Goal: Information Seeking & Learning: Learn about a topic

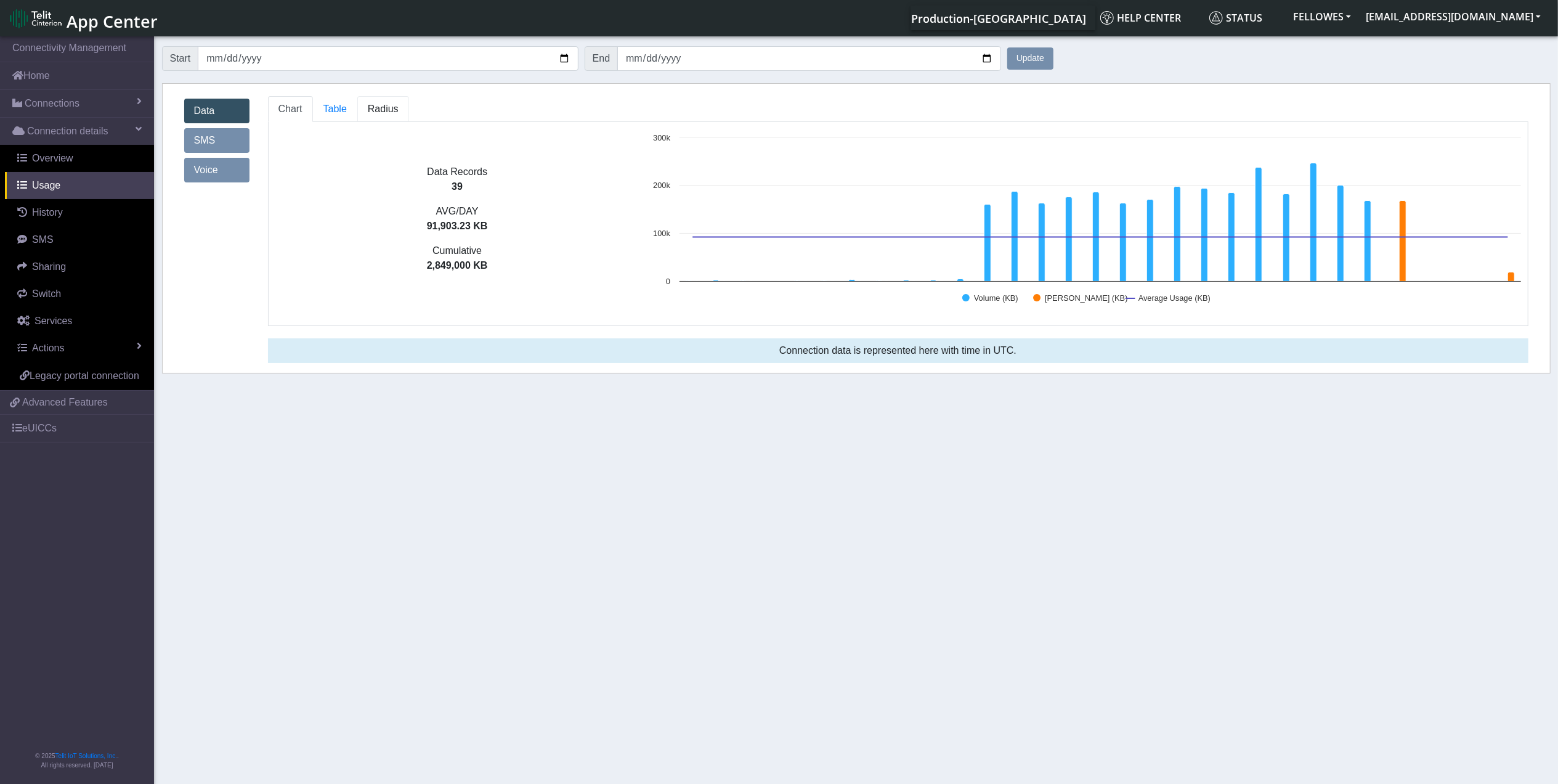
click at [364, 109] on link "Radius" at bounding box center [383, 109] width 52 height 26
click at [402, 106] on link "Radius" at bounding box center [383, 109] width 52 height 26
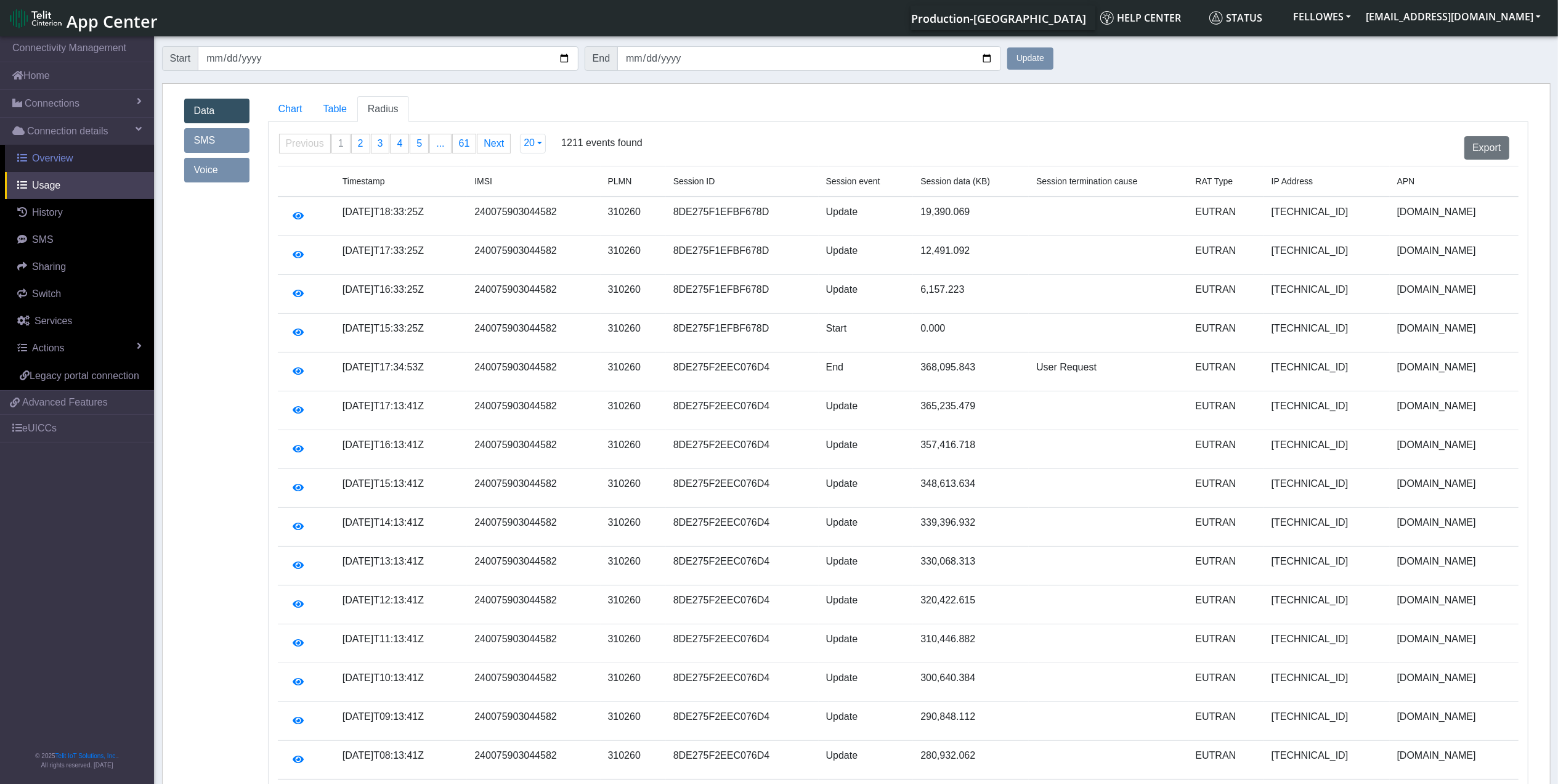
click at [62, 154] on span "Overview" at bounding box center [52, 157] width 41 height 10
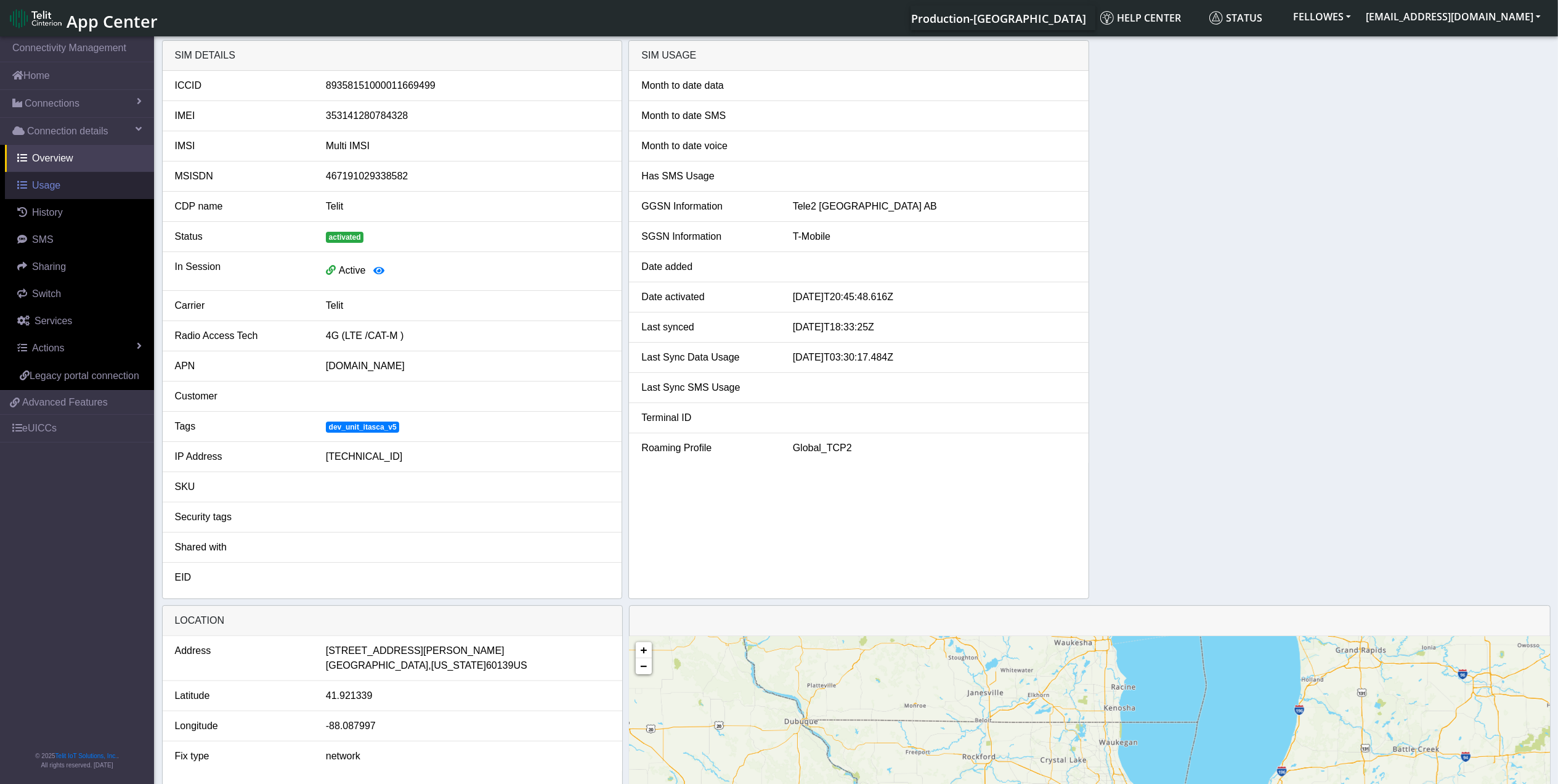
click at [80, 191] on link "Usage" at bounding box center [79, 185] width 149 height 27
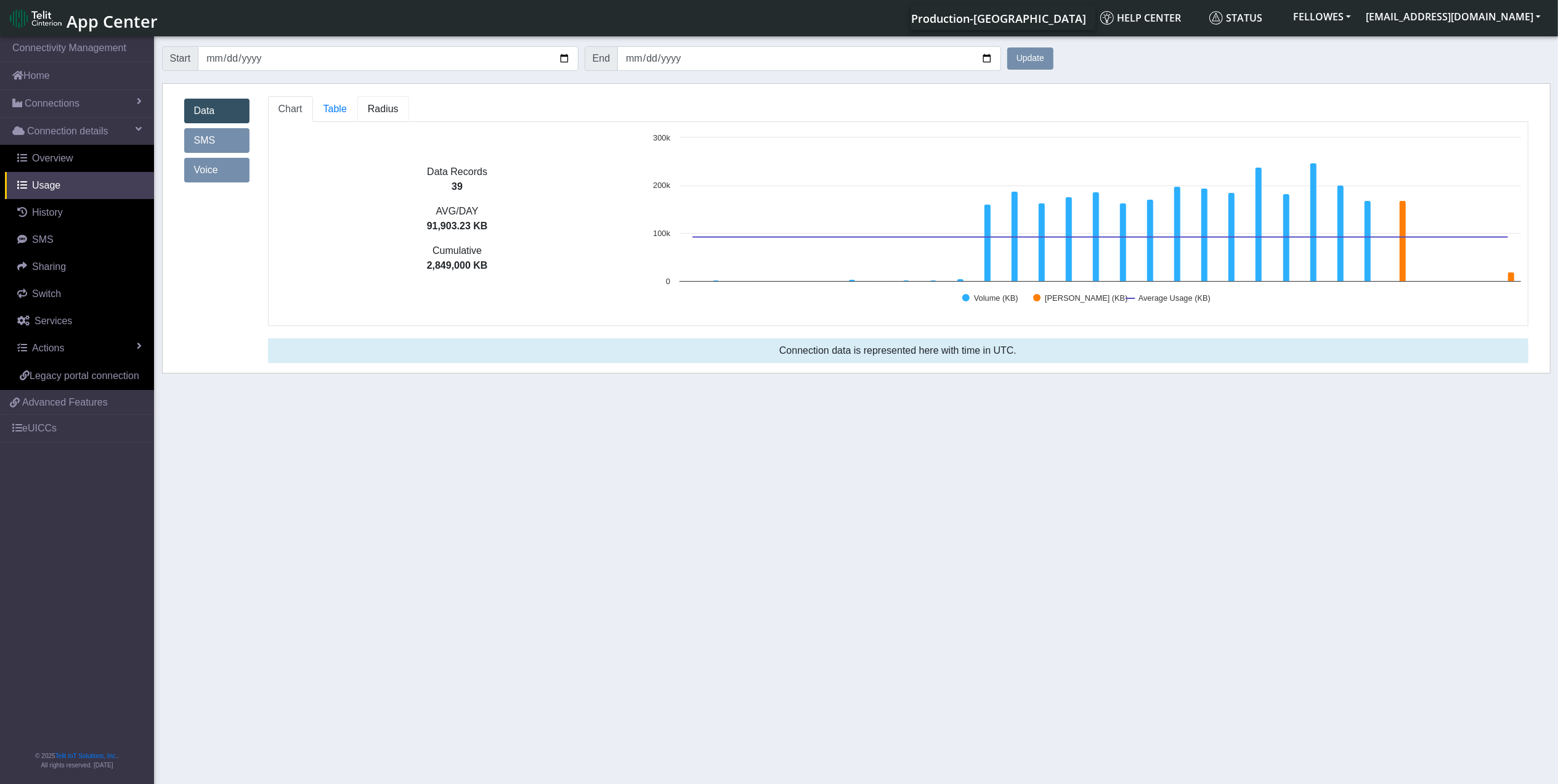
click at [385, 104] on span "Radius" at bounding box center [383, 108] width 30 height 10
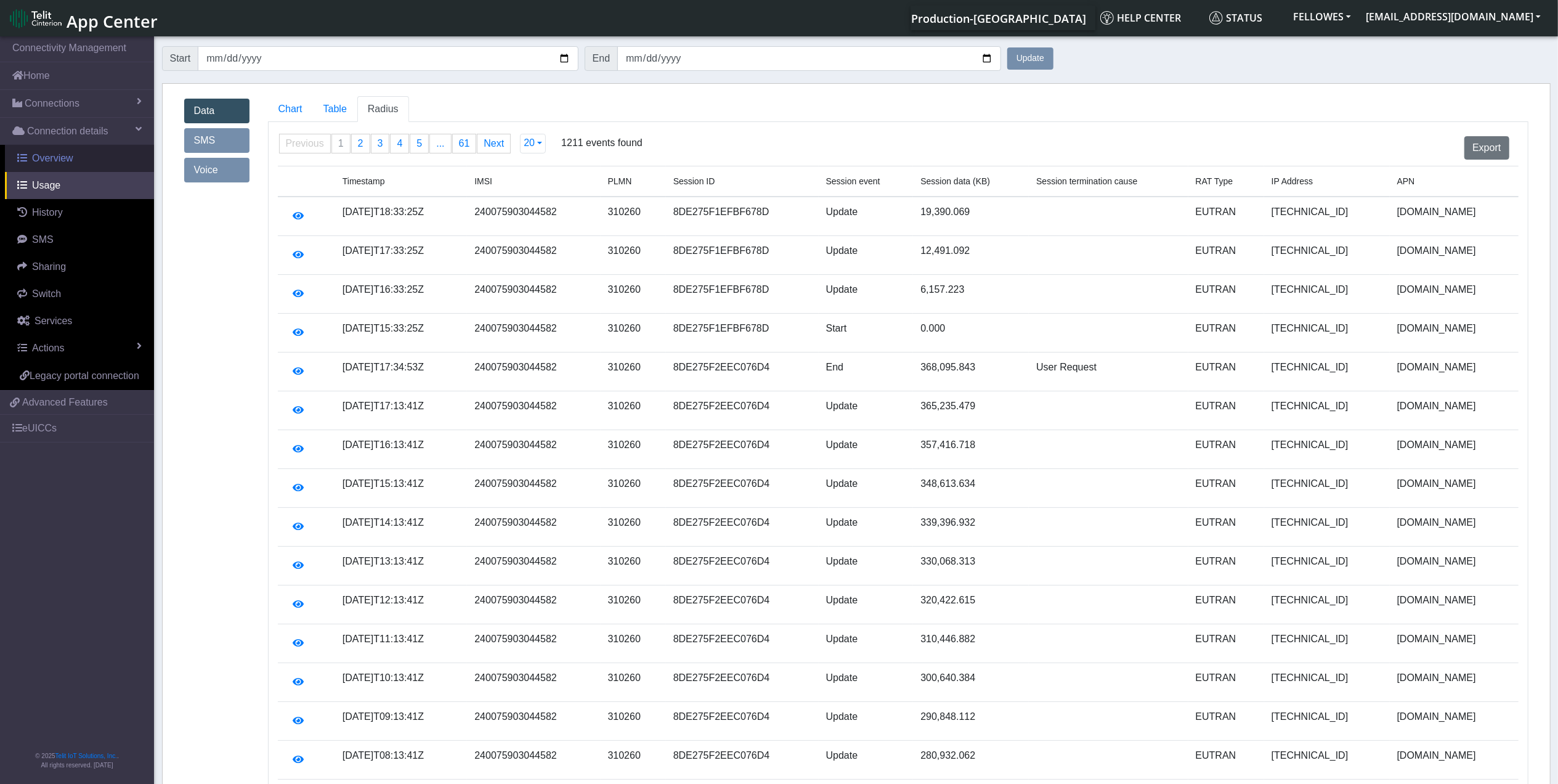
click at [81, 159] on link "Overview" at bounding box center [79, 158] width 149 height 27
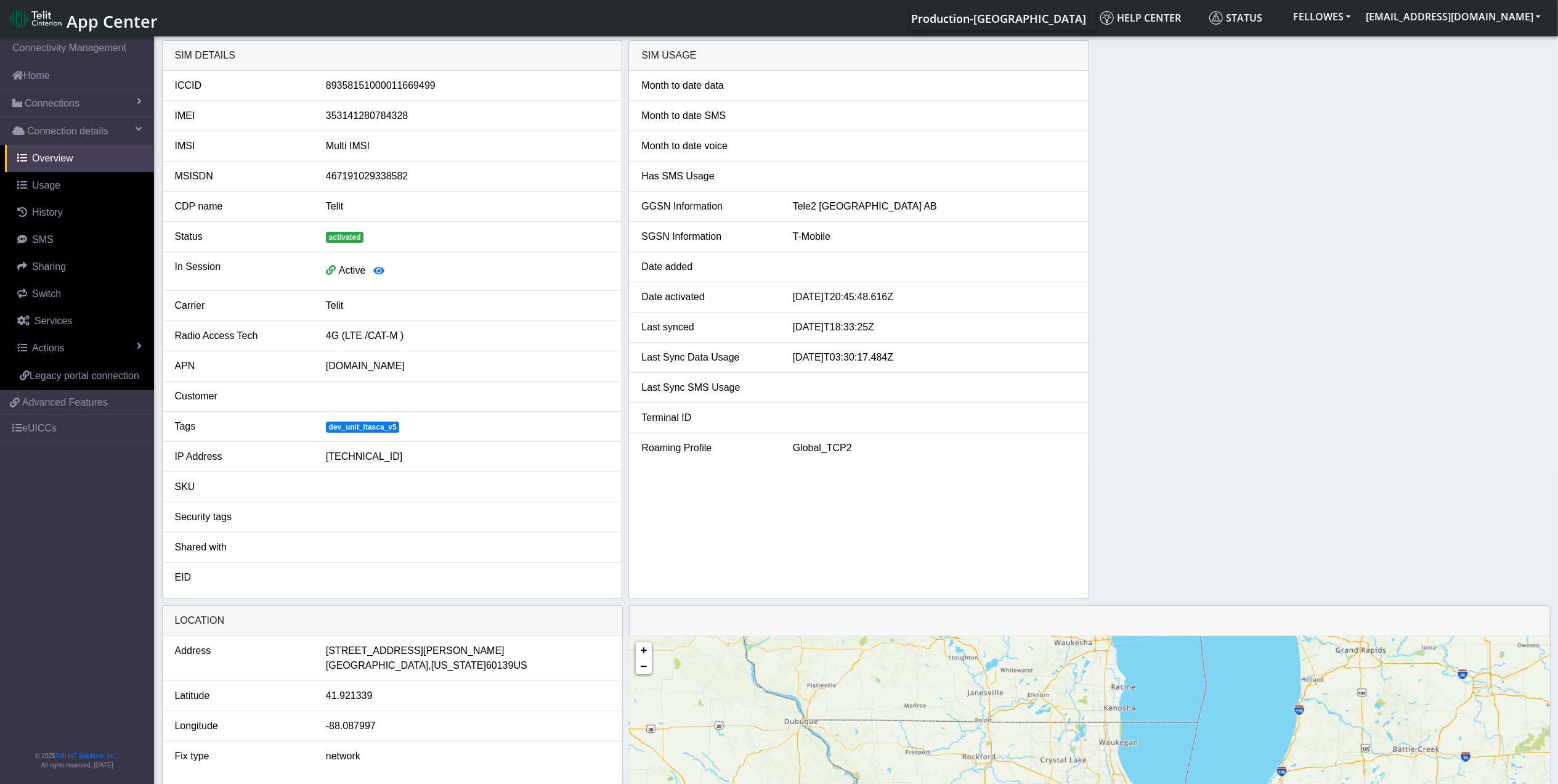
click at [389, 88] on div "89358151000011669499" at bounding box center [467, 85] width 303 height 15
copy div "89358151000011669499"
click at [368, 111] on div "353141280784328" at bounding box center [467, 116] width 303 height 15
drag, startPoint x: 368, startPoint y: 111, endPoint x: 341, endPoint y: 115, distance: 27.3
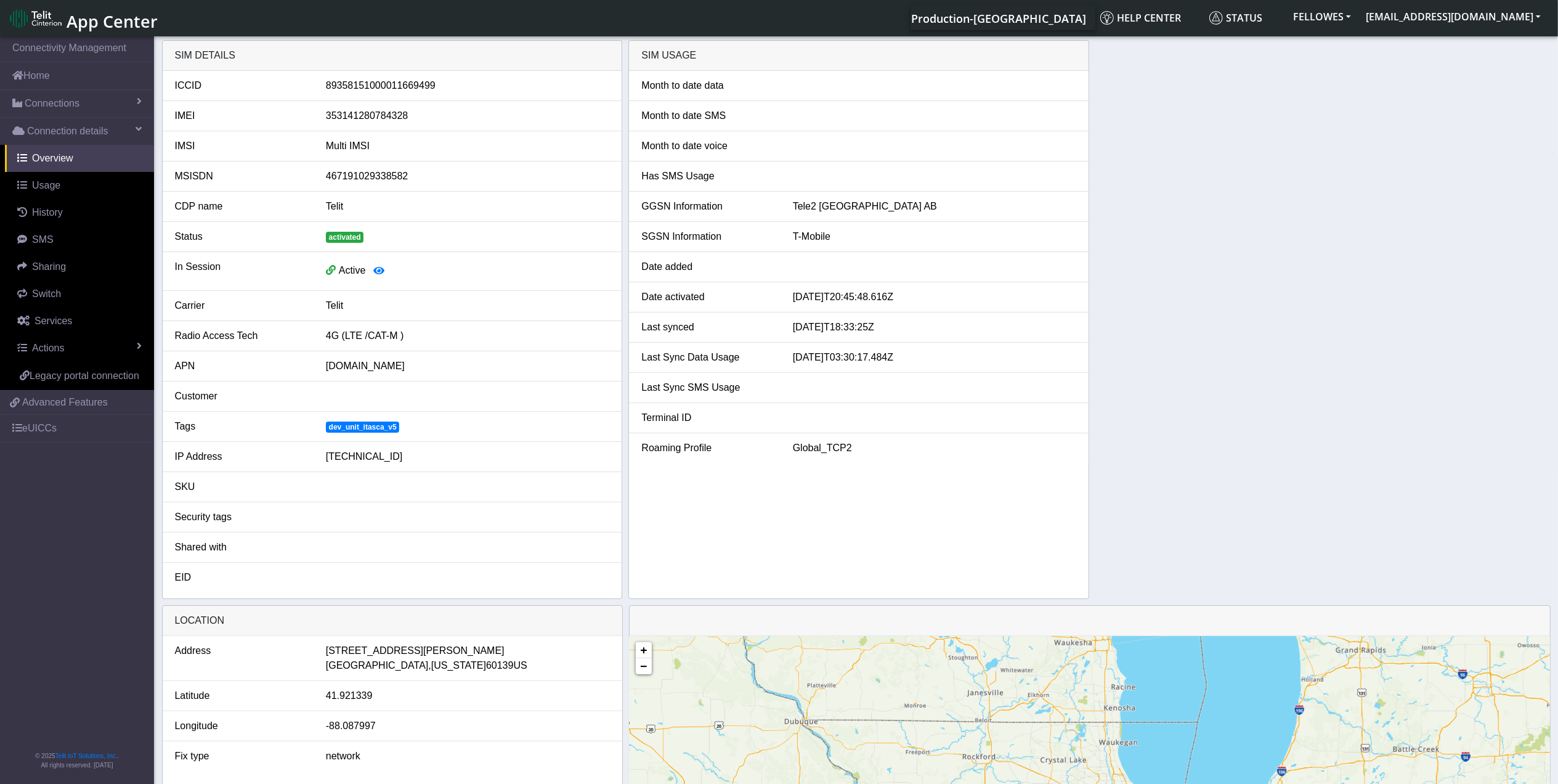
click at [341, 115] on div "353141280784328" at bounding box center [467, 116] width 303 height 15
copy div "353141280784328"
click at [72, 191] on link "Usage" at bounding box center [79, 185] width 149 height 27
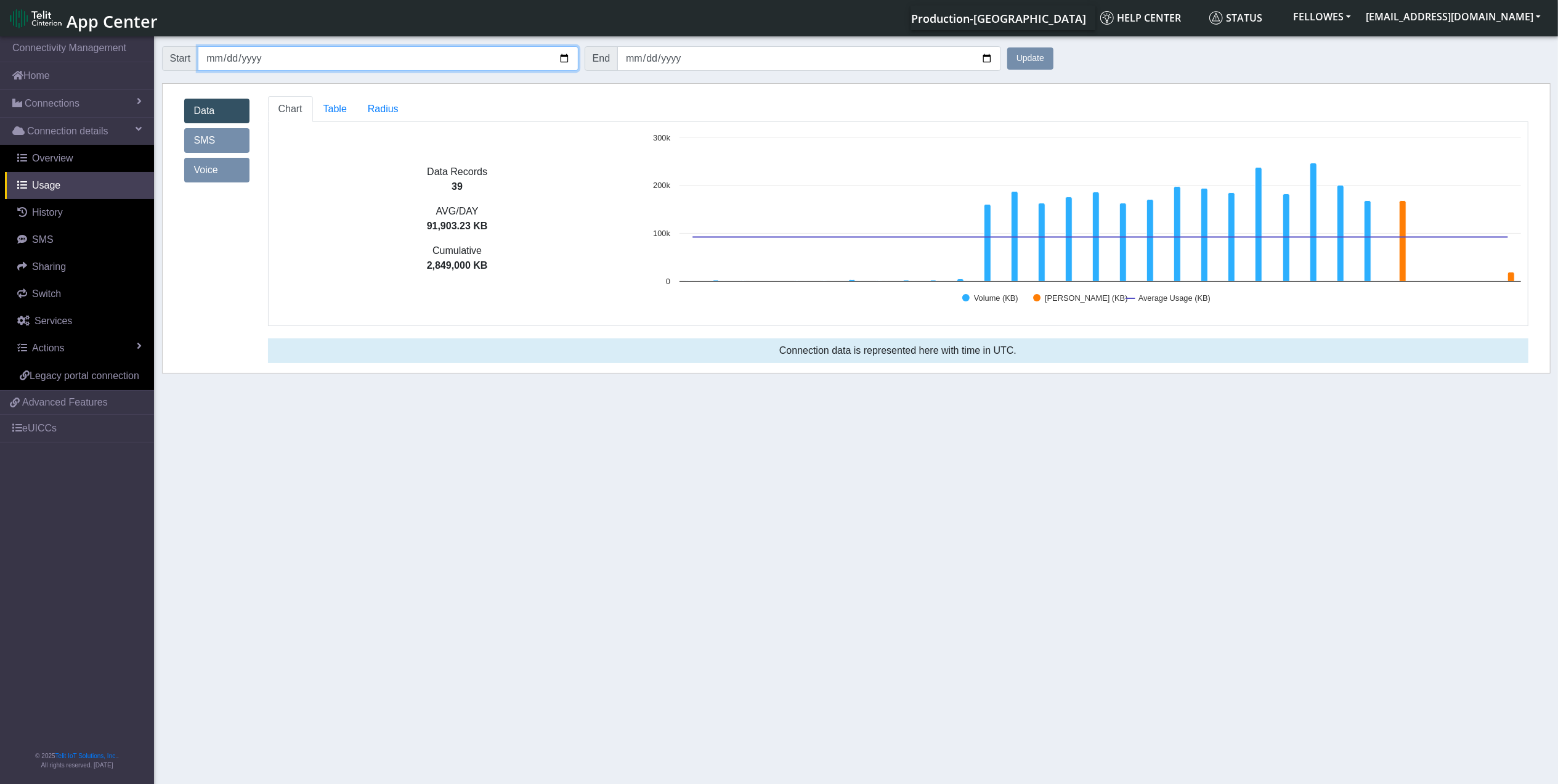
click at [213, 55] on input "[DATE]" at bounding box center [388, 59] width 380 height 25
click at [214, 55] on input "[DATE]" at bounding box center [388, 59] width 380 height 25
click at [231, 57] on input "[DATE]" at bounding box center [388, 59] width 380 height 25
type input "2025-09-13"
click at [1031, 58] on button "Update" at bounding box center [1030, 59] width 46 height 22
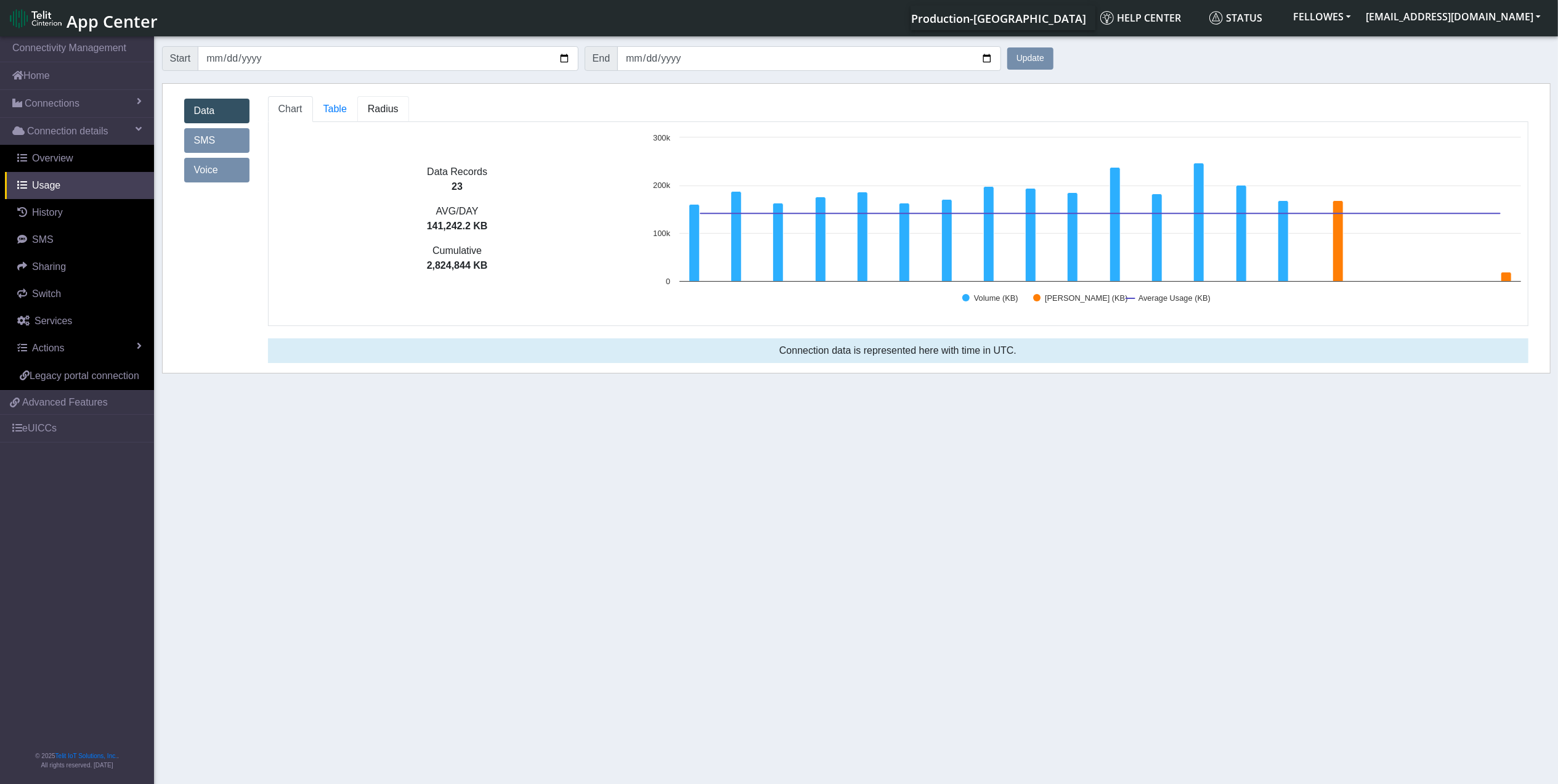
click at [380, 105] on span "Radius" at bounding box center [383, 108] width 30 height 10
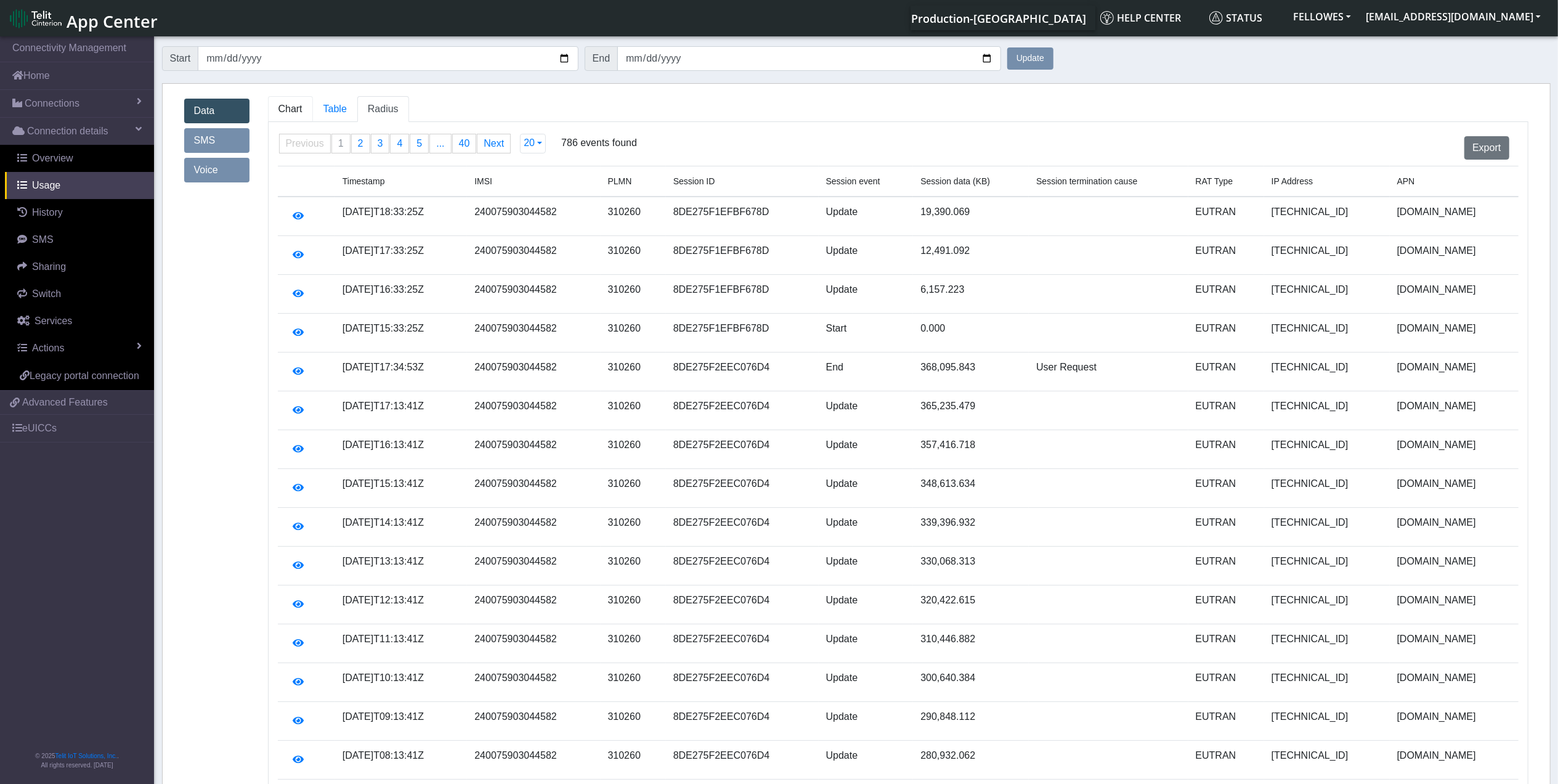
click at [293, 112] on span "Chart" at bounding box center [290, 108] width 24 height 10
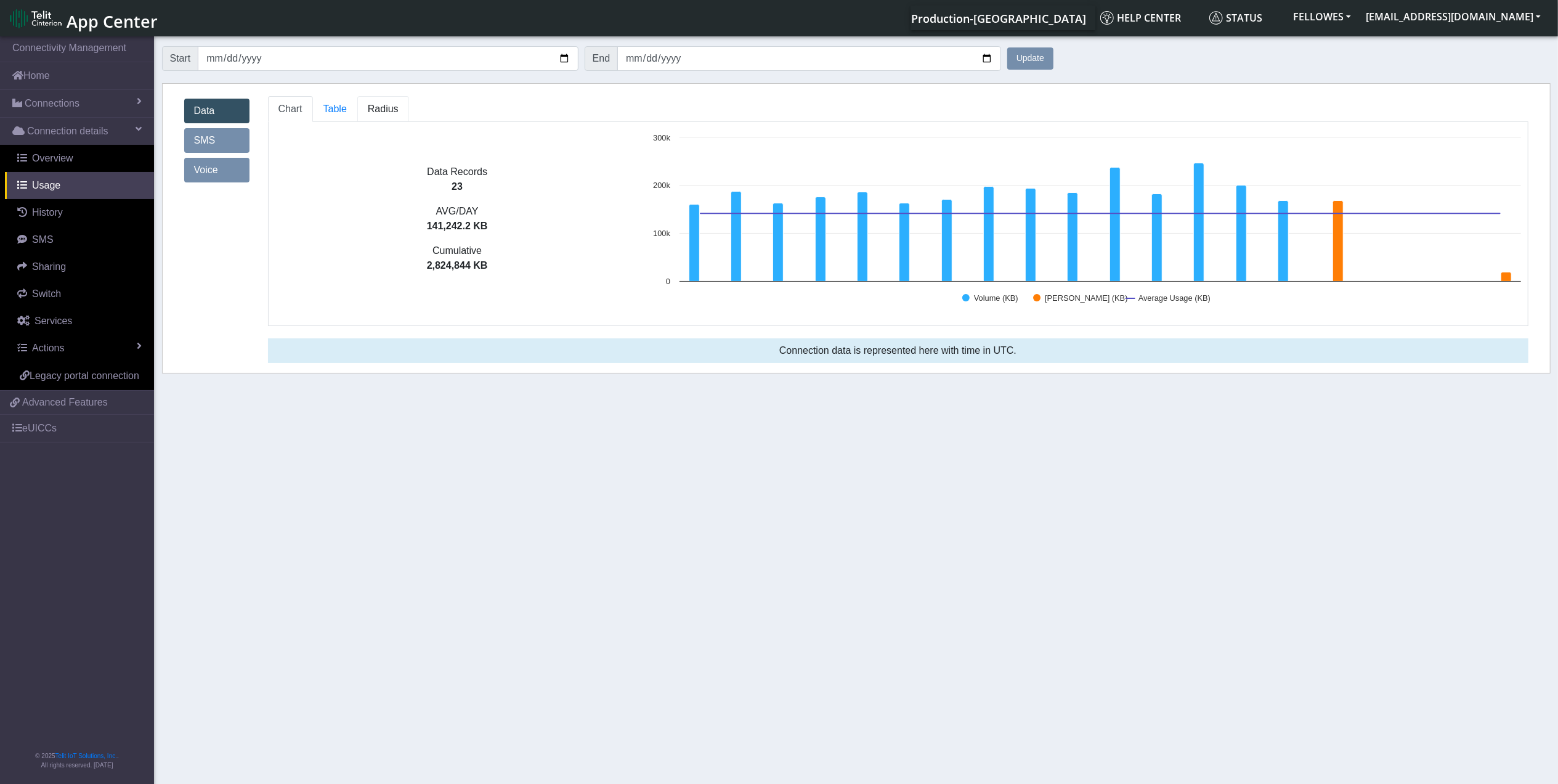
click at [389, 114] on span "Radius" at bounding box center [383, 108] width 30 height 10
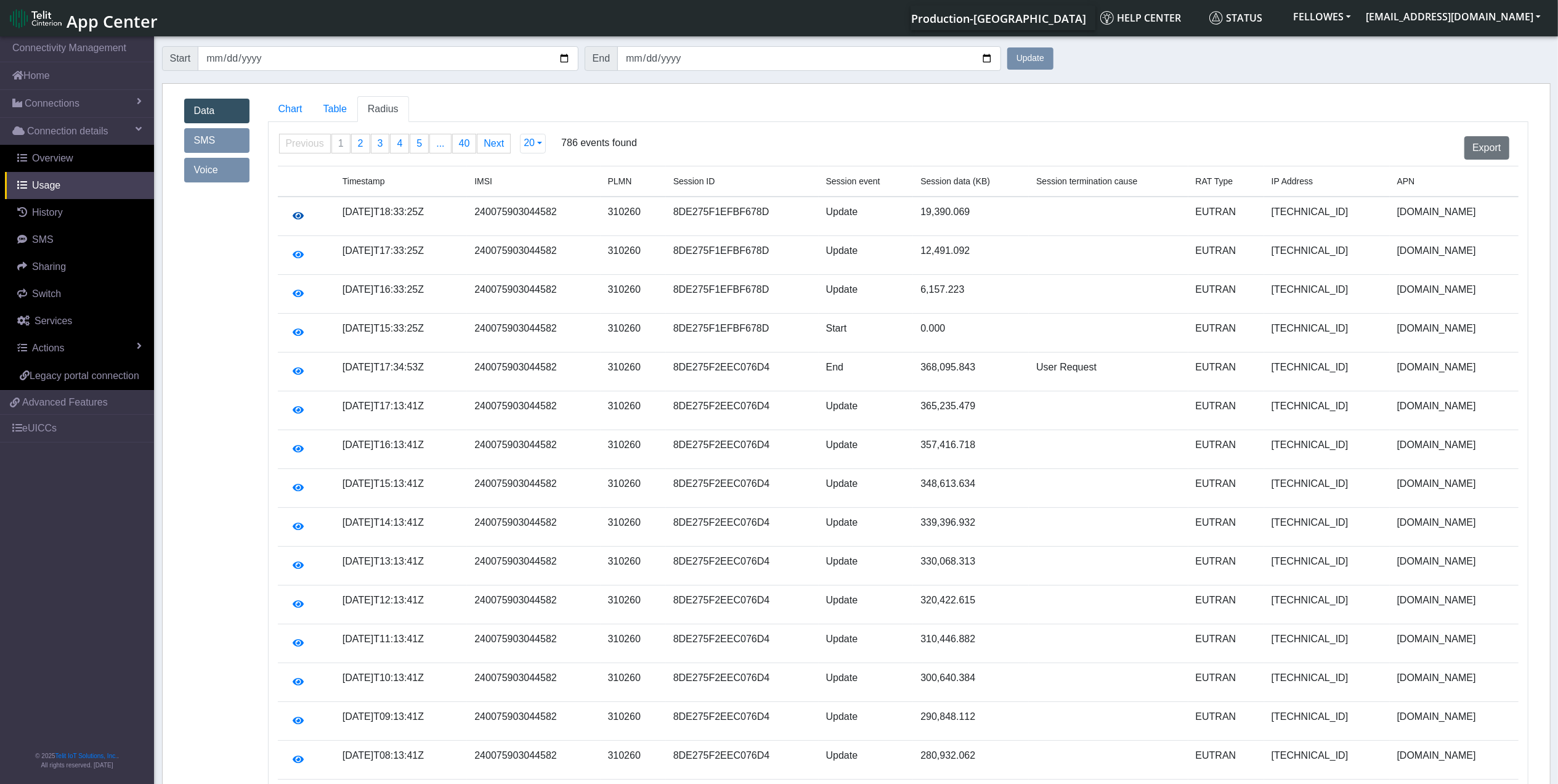
click at [301, 220] on icon "button" at bounding box center [299, 216] width 11 height 10
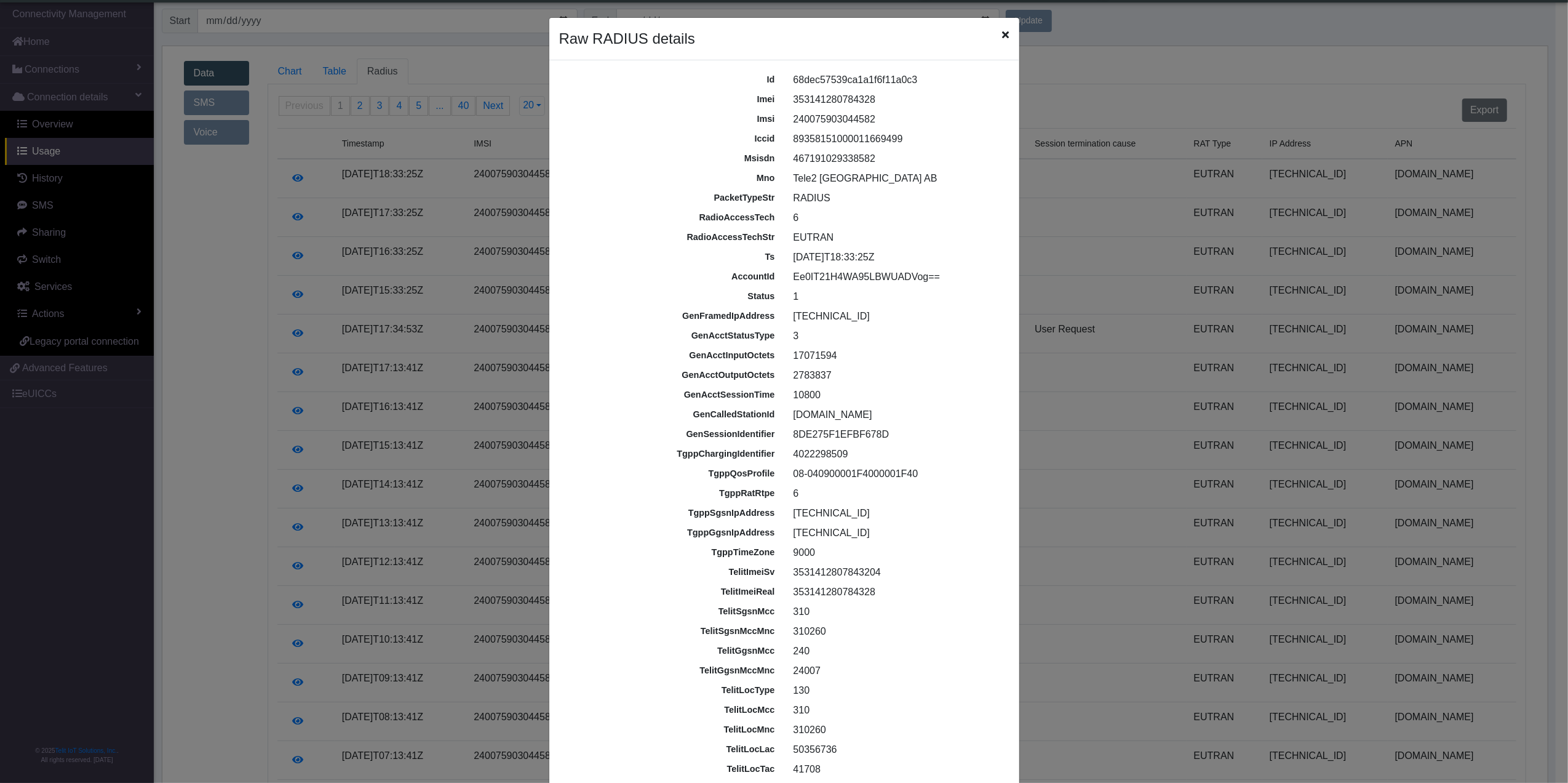
scroll to position [64, 0]
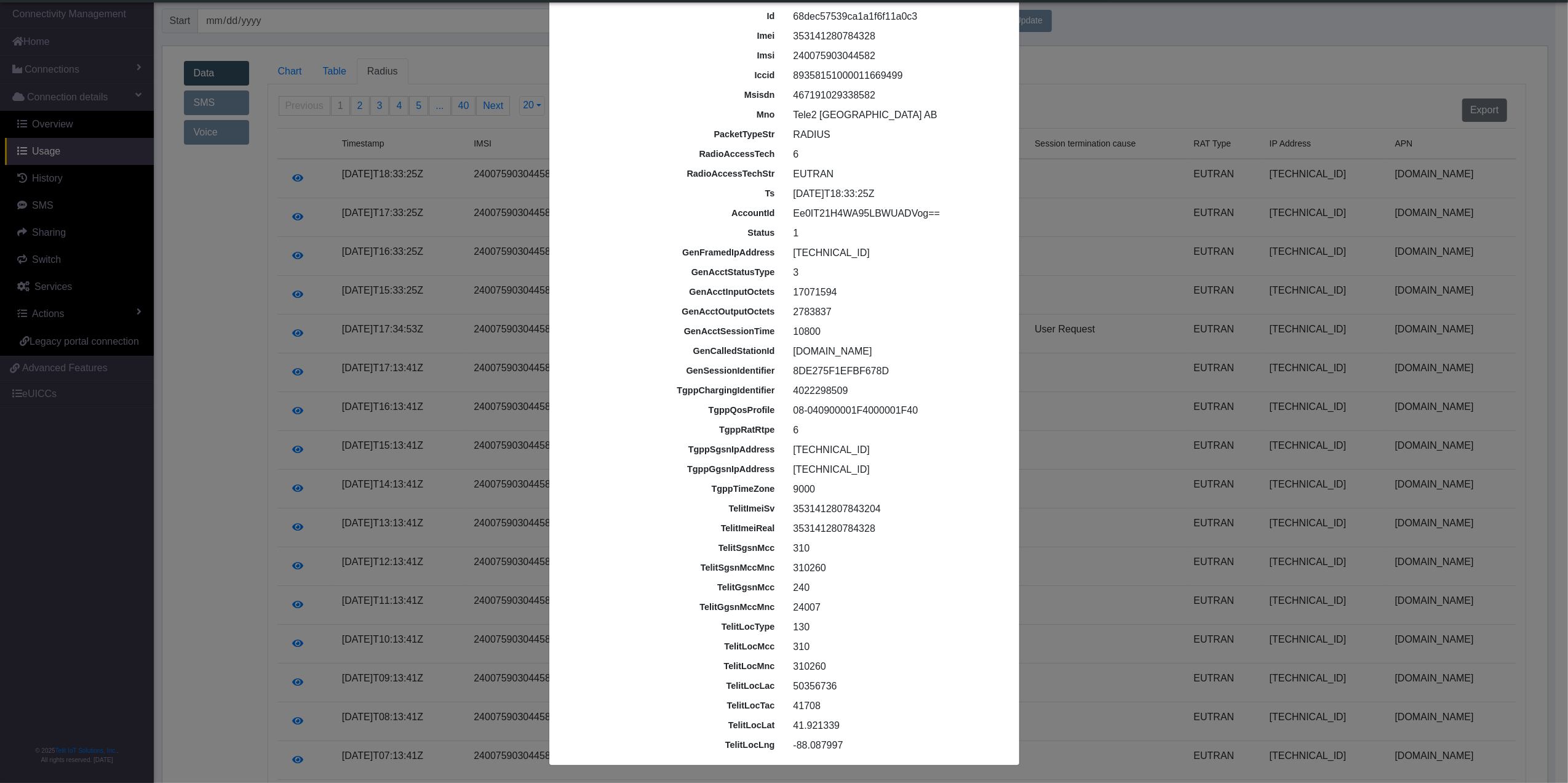
drag, startPoint x: 855, startPoint y: 452, endPoint x: 785, endPoint y: 456, distance: 70.1
click at [785, 456] on div "213.102.176.20" at bounding box center [899, 450] width 229 height 15
drag, startPoint x: 785, startPoint y: 456, endPoint x: 800, endPoint y: 449, distance: 16.6
drag, startPoint x: 800, startPoint y: 449, endPoint x: 687, endPoint y: 455, distance: 113.2
click at [687, 455] on div "tgppSgsnIpAddress" at bounding box center [670, 449] width 229 height 13
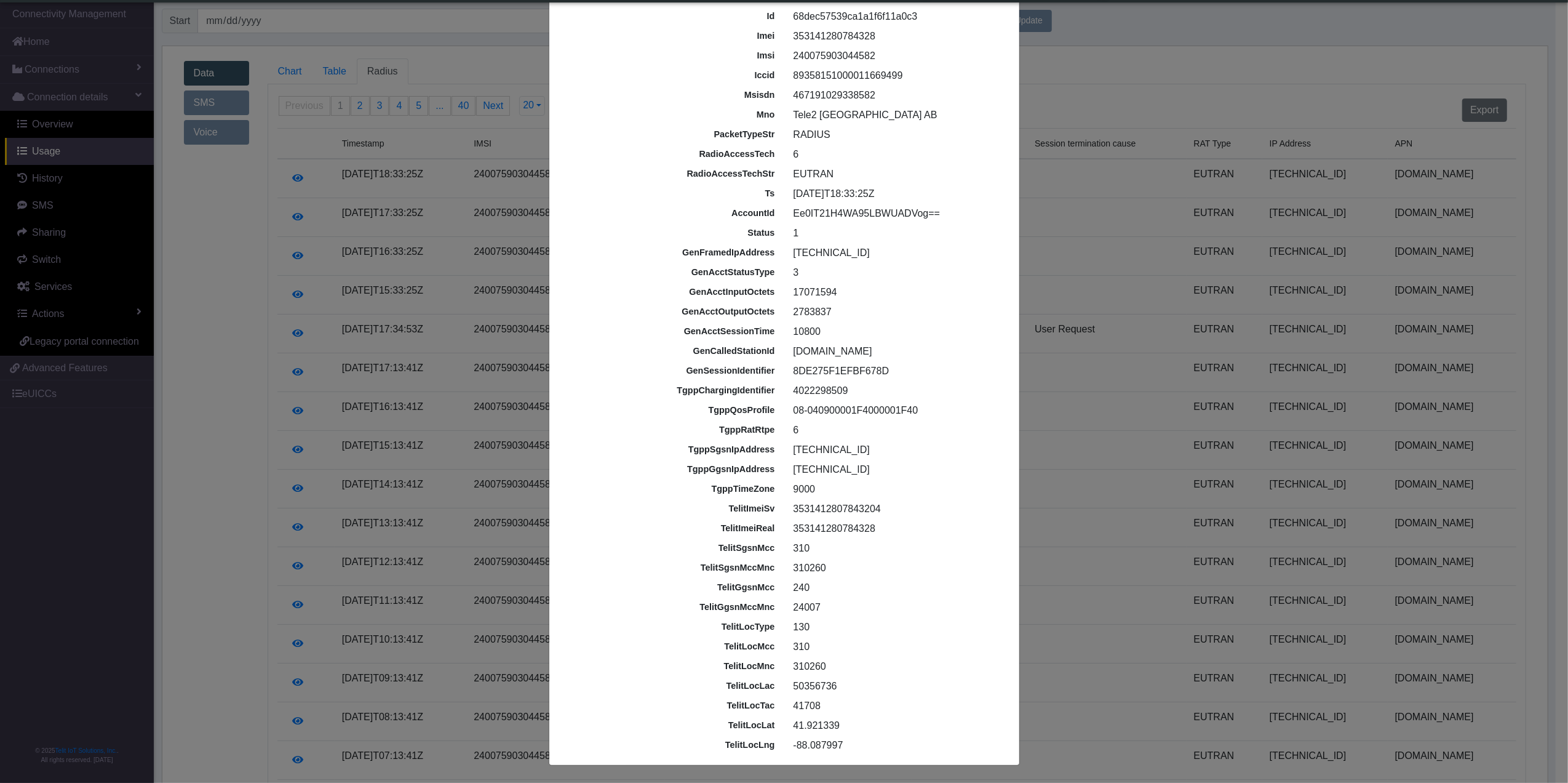
drag, startPoint x: 688, startPoint y: 440, endPoint x: 766, endPoint y: 456, distance: 79.6
click at [766, 456] on div "tgppSgsnIpAddress 213.102.176.20" at bounding box center [784, 450] width 459 height 20
drag, startPoint x: 766, startPoint y: 456, endPoint x: 756, endPoint y: 450, distance: 11.7
copy div "tgppSgsnIpAddress"
drag, startPoint x: 866, startPoint y: 446, endPoint x: 788, endPoint y: 450, distance: 78.1
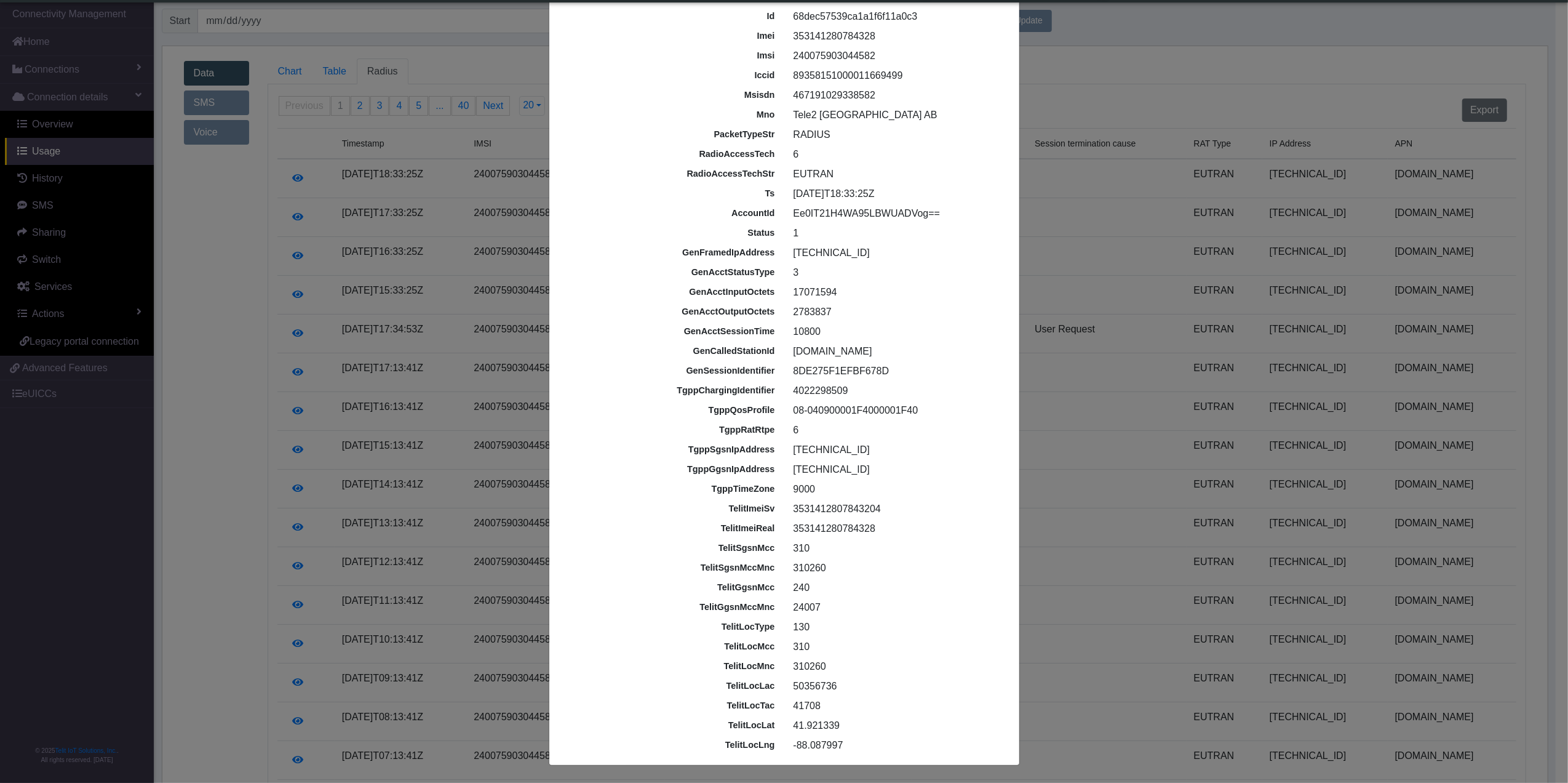
click at [788, 450] on div "213.102.176.20" at bounding box center [899, 450] width 229 height 15
copy div "213.102.176.20"
click at [1194, 92] on ngb-modal-window "Raw RADIUS details id 68dec57539ca1a1f6f11a0c3 imei 353141280784328 imsi 240075…" at bounding box center [784, 391] width 1568 height 783
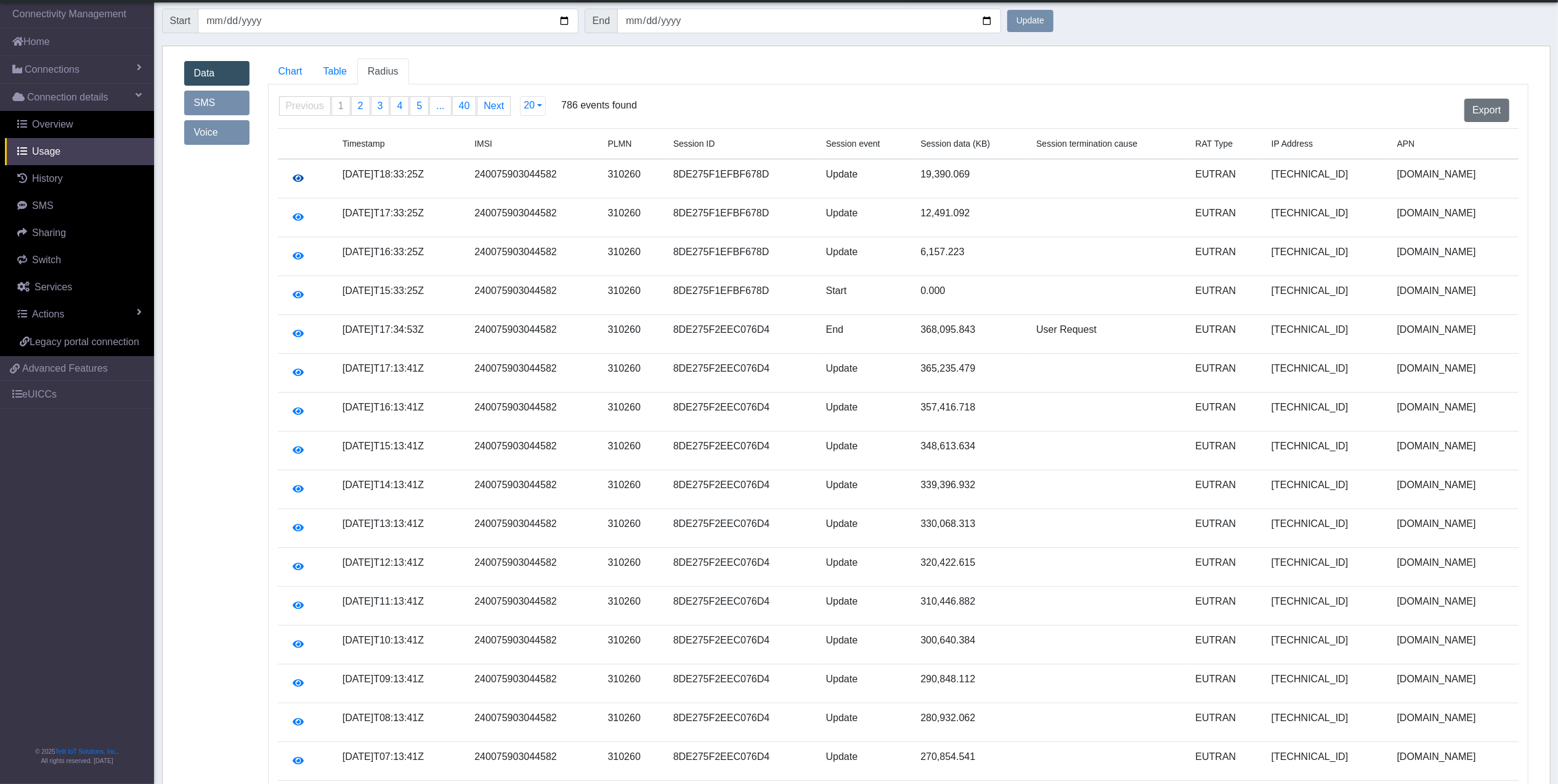
click at [299, 176] on icon "button" at bounding box center [299, 177] width 11 height 10
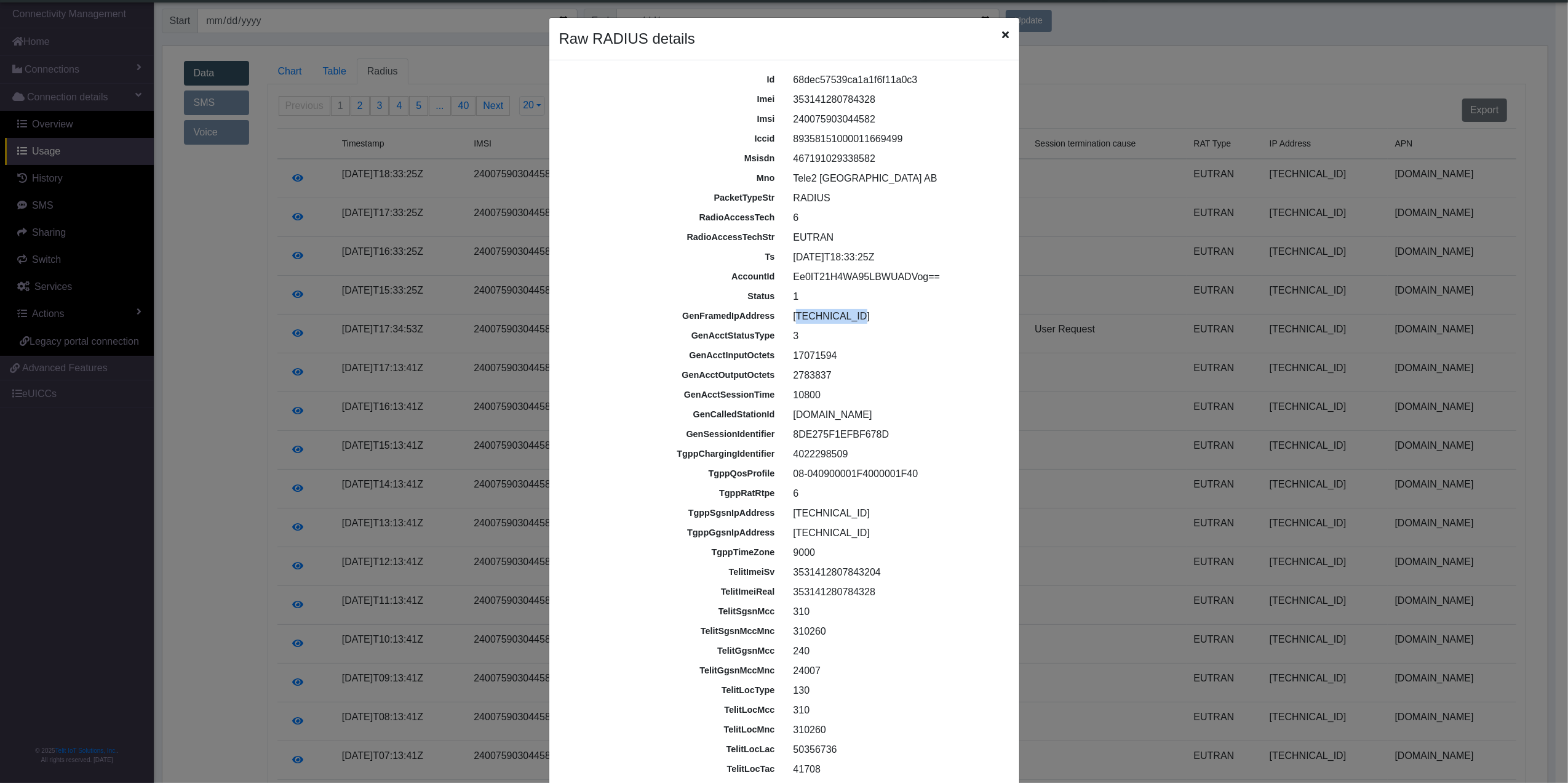
drag, startPoint x: 849, startPoint y: 321, endPoint x: 785, endPoint y: 318, distance: 64.1
click at [785, 318] on div "[TECHNICAL_ID]" at bounding box center [899, 316] width 229 height 15
drag, startPoint x: 785, startPoint y: 318, endPoint x: 803, endPoint y: 315, distance: 18.2
copy div "[TECHNICAL_ID]"
click at [1123, 47] on ngb-modal-window "Raw RADIUS details id 68dec57539ca1a1f6f11a0c3 imei 353141280784328 imsi 240075…" at bounding box center [784, 391] width 1568 height 783
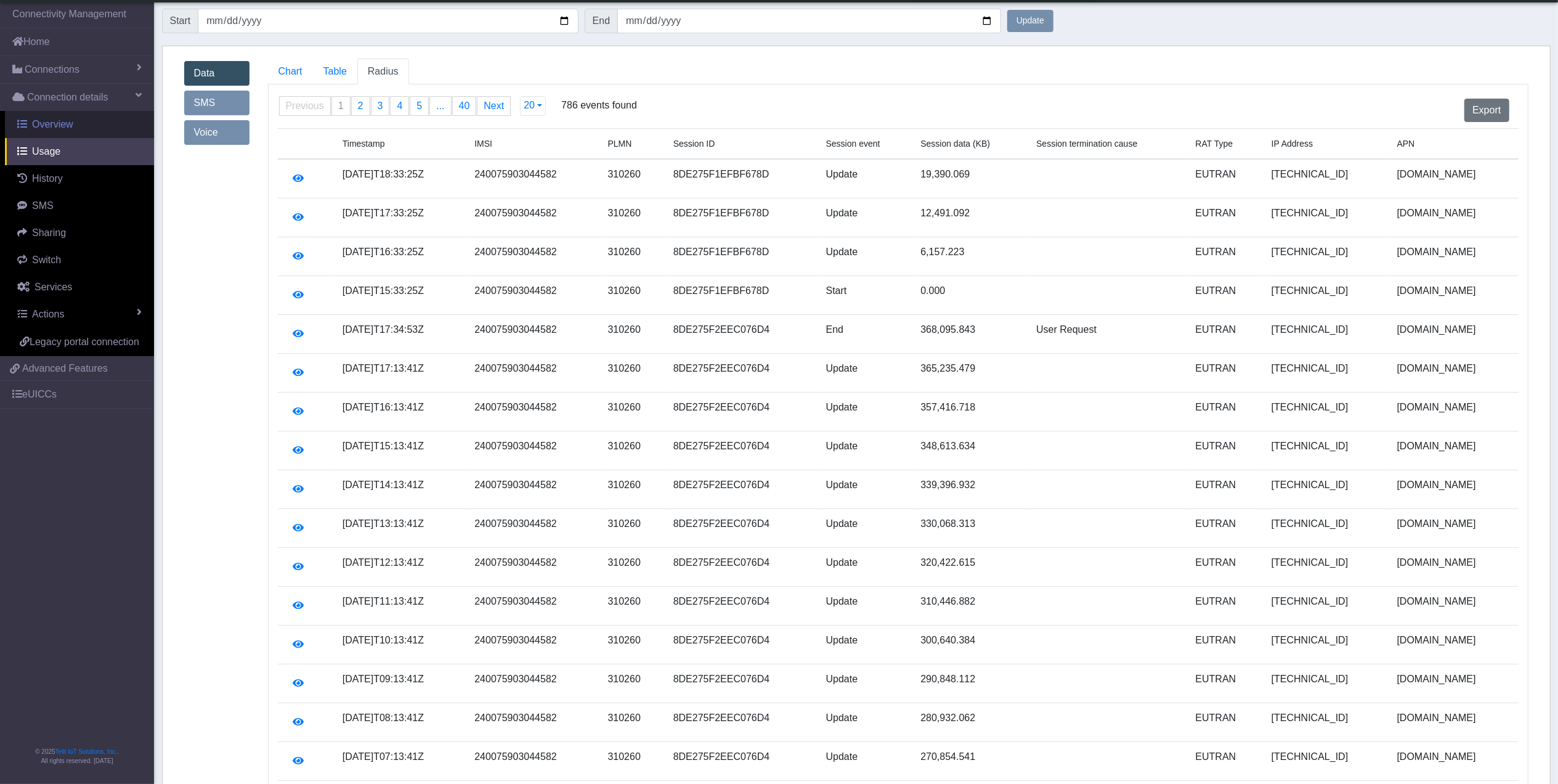
click at [88, 124] on link "Overview" at bounding box center [79, 124] width 149 height 27
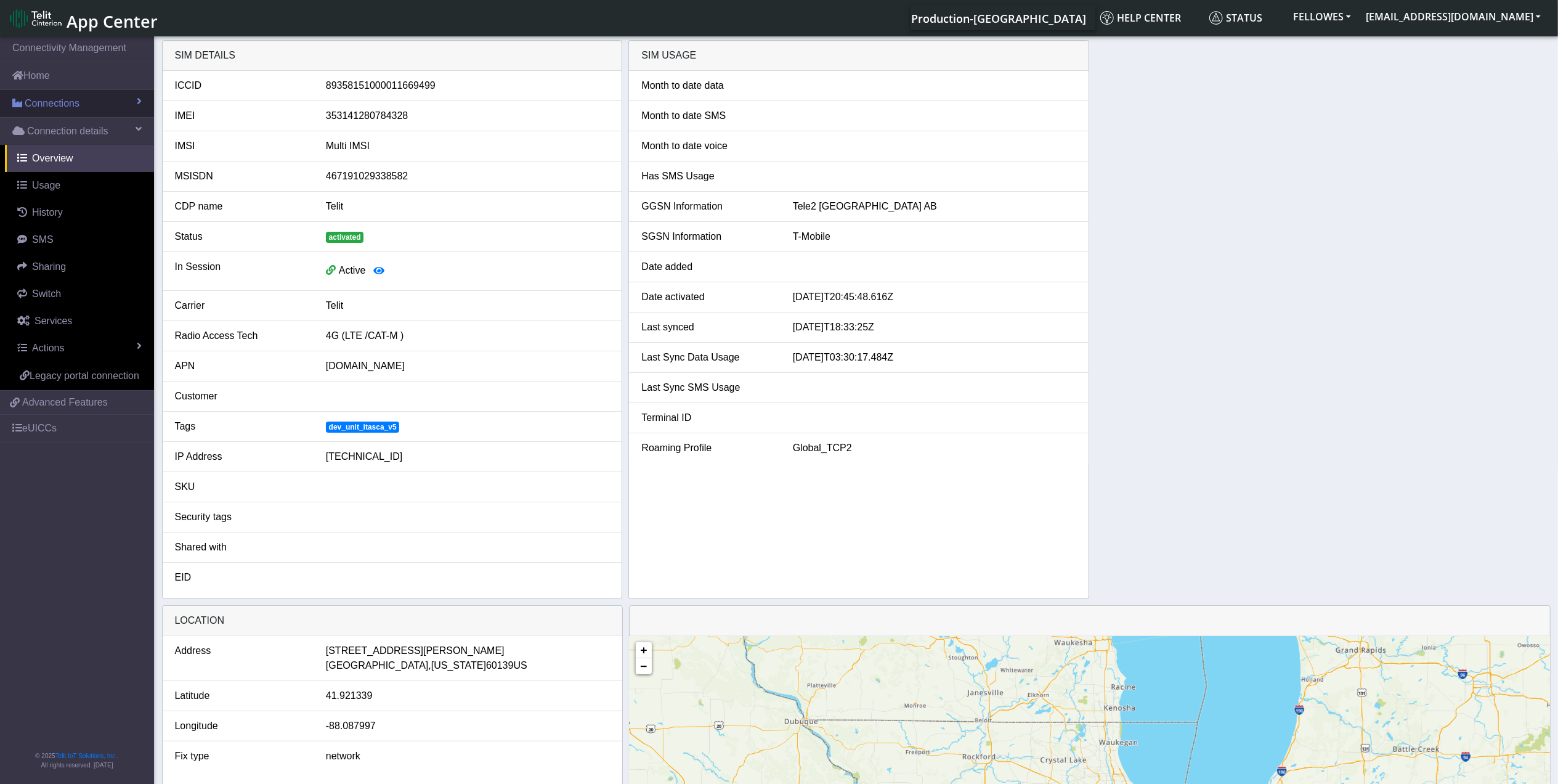
click at [90, 115] on link "Connections" at bounding box center [77, 103] width 154 height 27
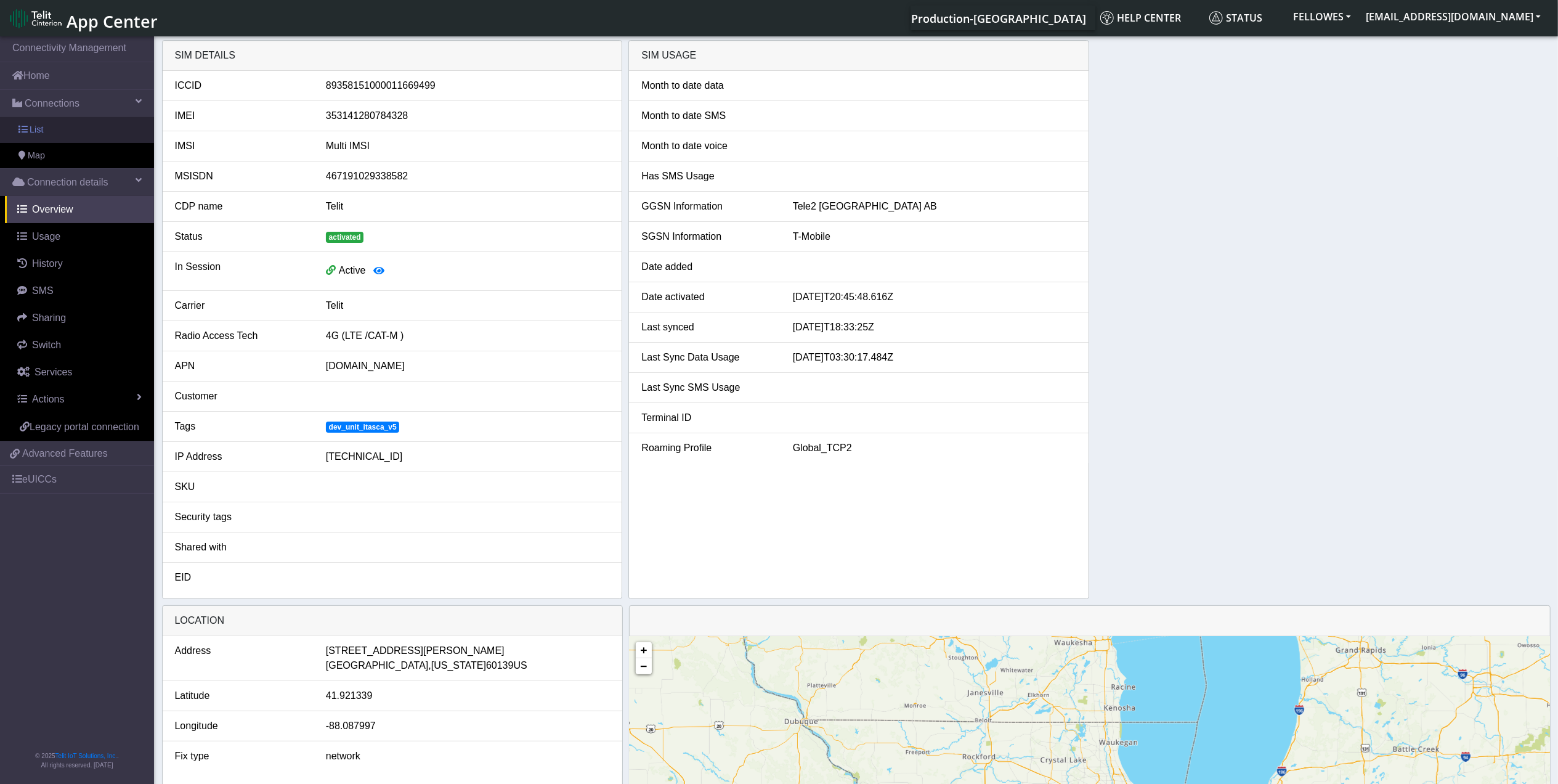
click at [102, 134] on link "List" at bounding box center [77, 130] width 154 height 26
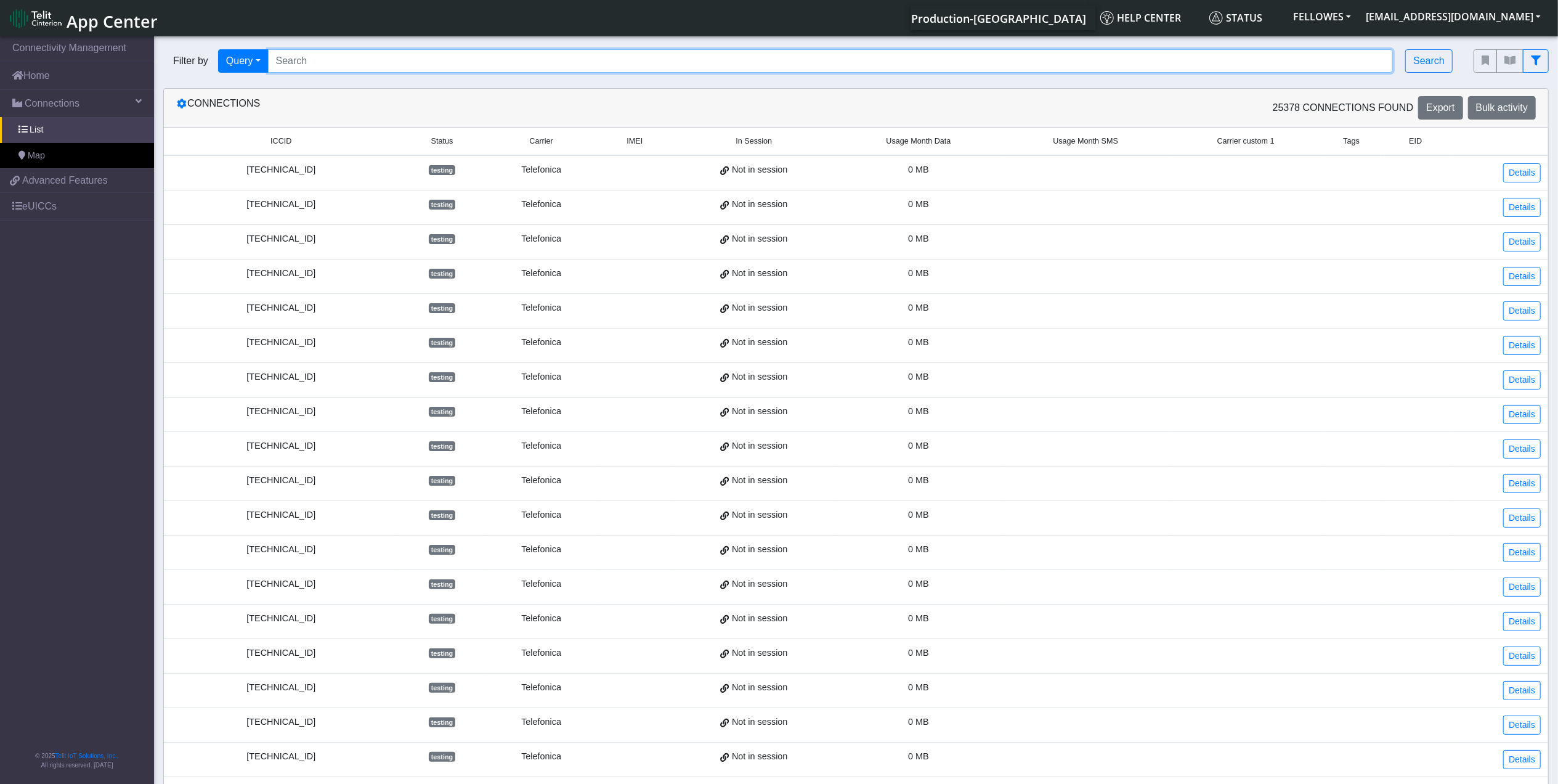
click at [342, 59] on input "Search..." at bounding box center [831, 61] width 1126 height 23
paste input "89358151000011665240"
type input "89358151000011665240"
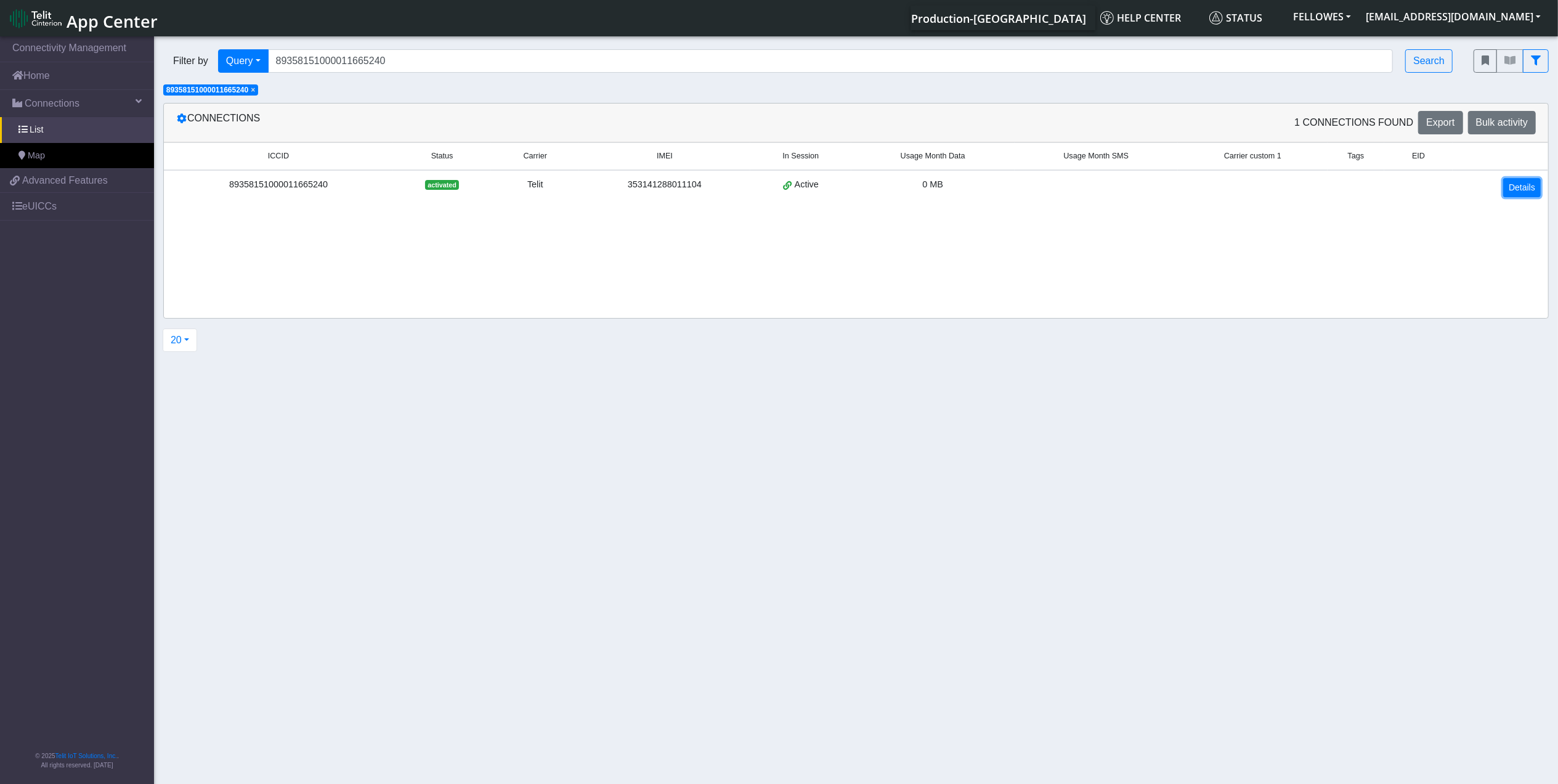
click at [1522, 190] on link "Details" at bounding box center [1522, 188] width 38 height 19
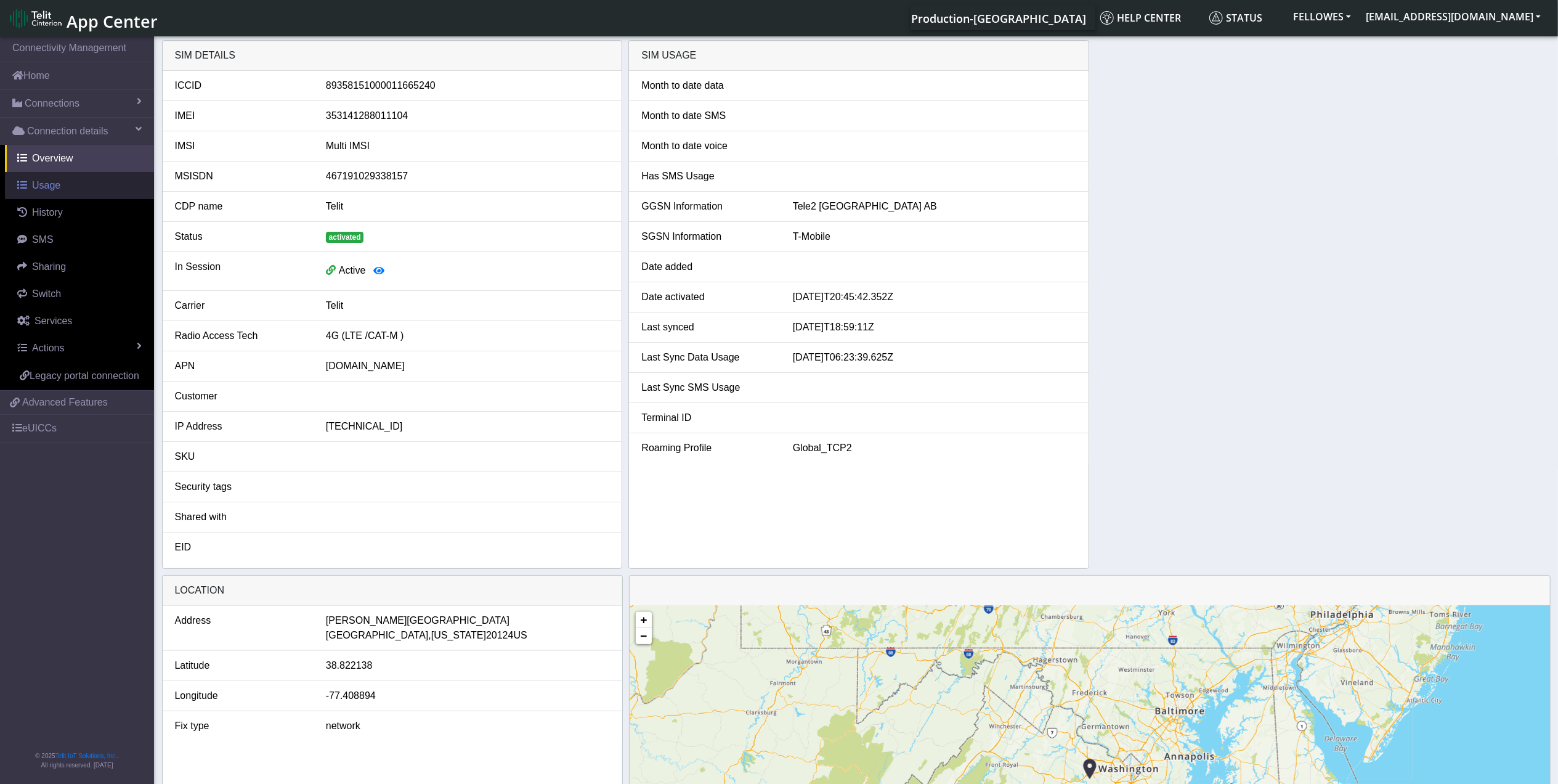
click at [83, 193] on link "Usage" at bounding box center [79, 185] width 149 height 27
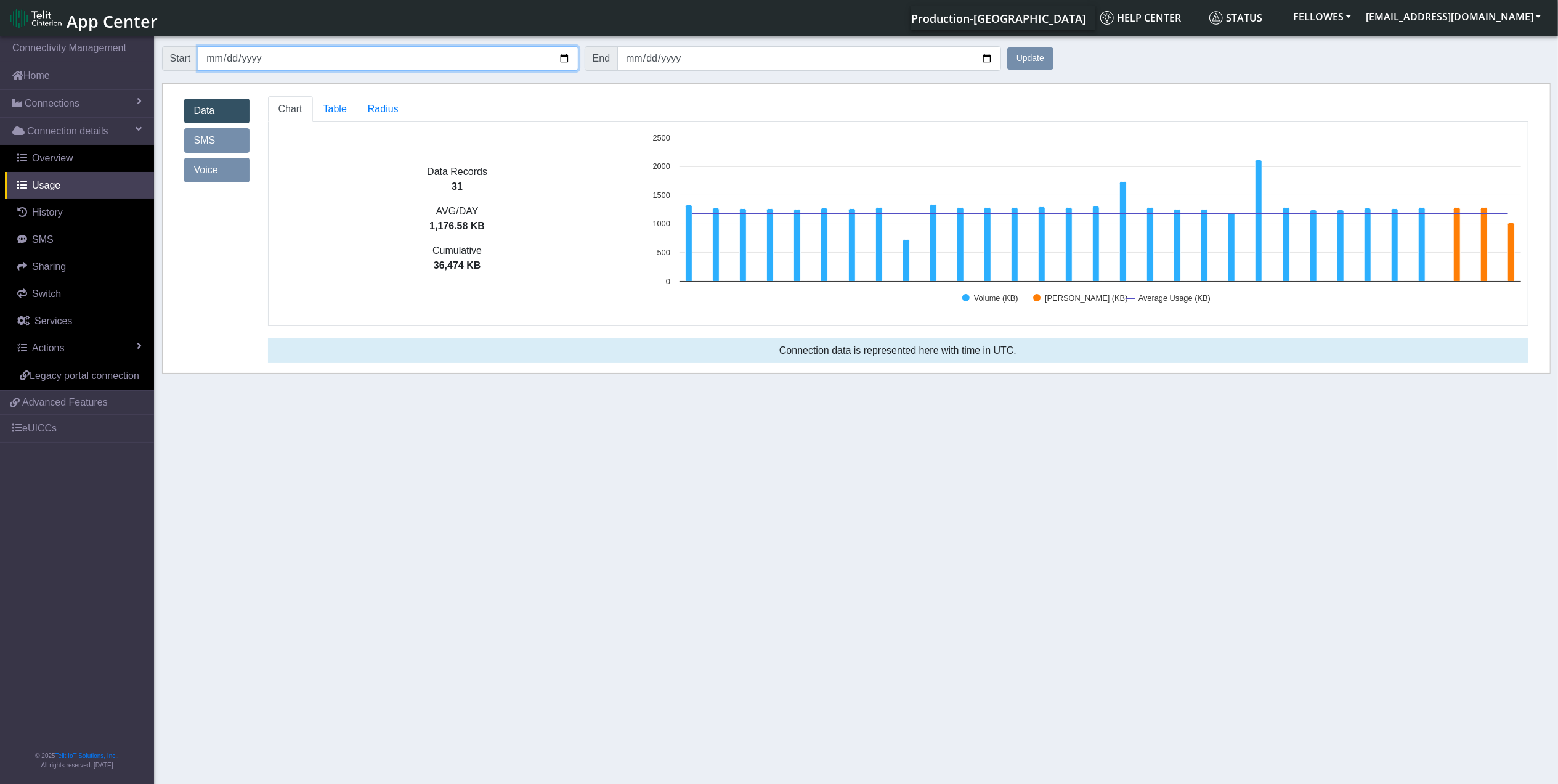
click at [215, 59] on input "[DATE]" at bounding box center [388, 59] width 380 height 25
type input "2025-04-02"
click at [636, 63] on input "[DATE]" at bounding box center [809, 59] width 384 height 25
type input "2025-04-15"
click at [1041, 49] on button "Update" at bounding box center [1030, 59] width 46 height 22
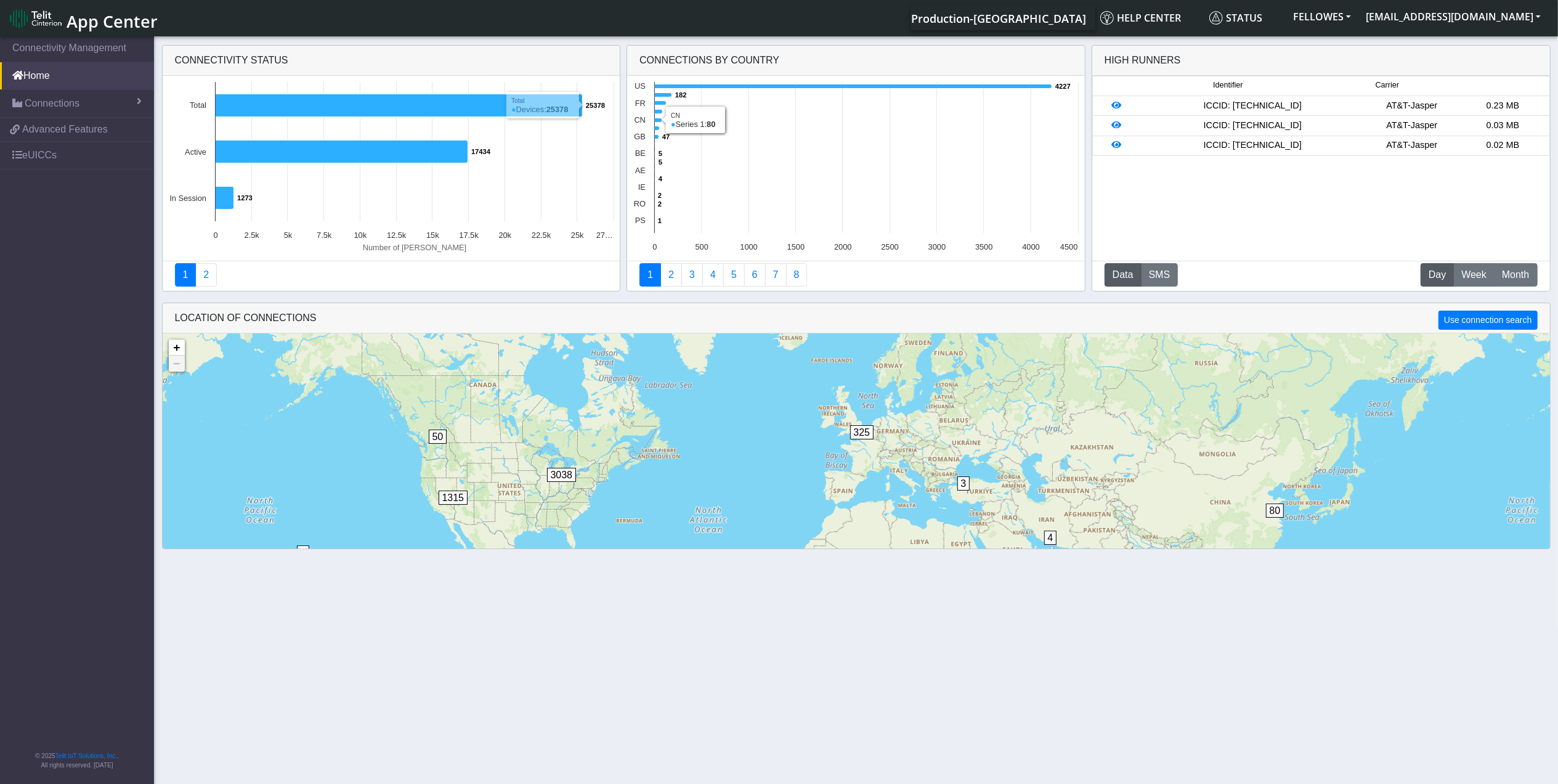
click at [693, 89] on rect at bounding box center [855, 168] width 457 height 184
click at [690, 84] on rect at bounding box center [855, 168] width 457 height 184
click at [698, 86] on icon at bounding box center [854, 87] width 397 height 5
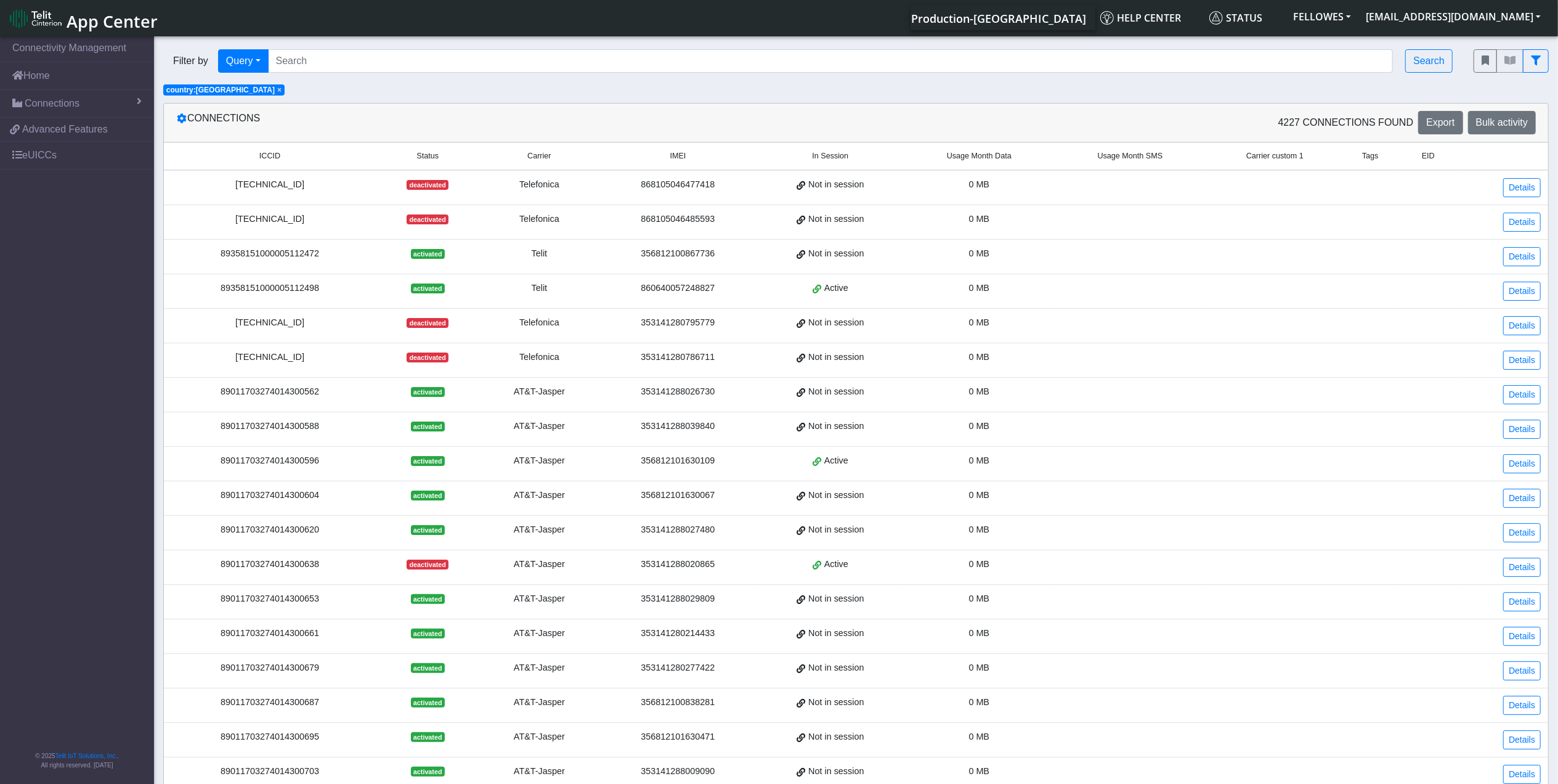
click at [987, 156] on span "Usage Month Data" at bounding box center [979, 156] width 65 height 12
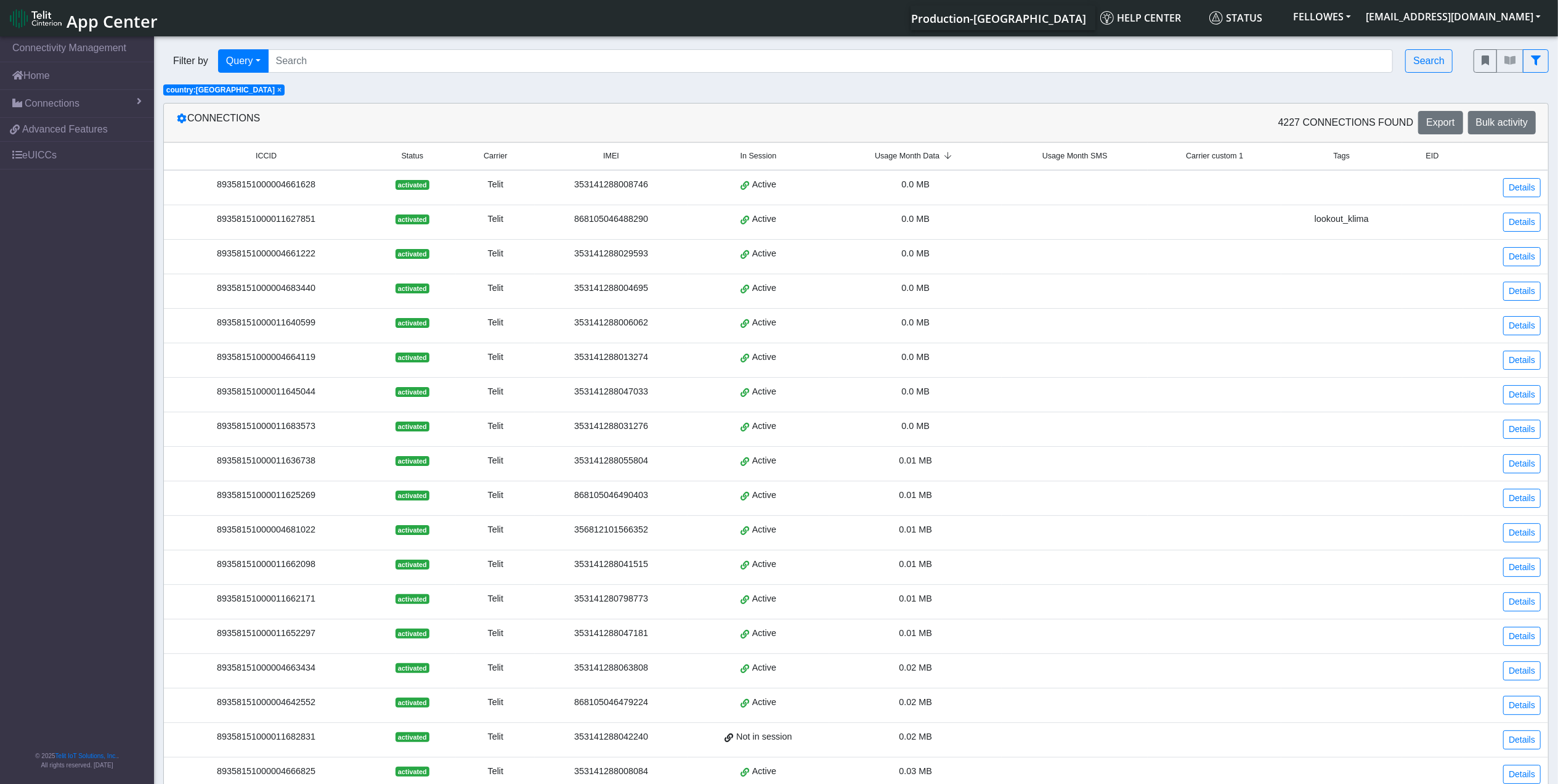
click at [894, 152] on span "Usage Month Data" at bounding box center [907, 156] width 65 height 12
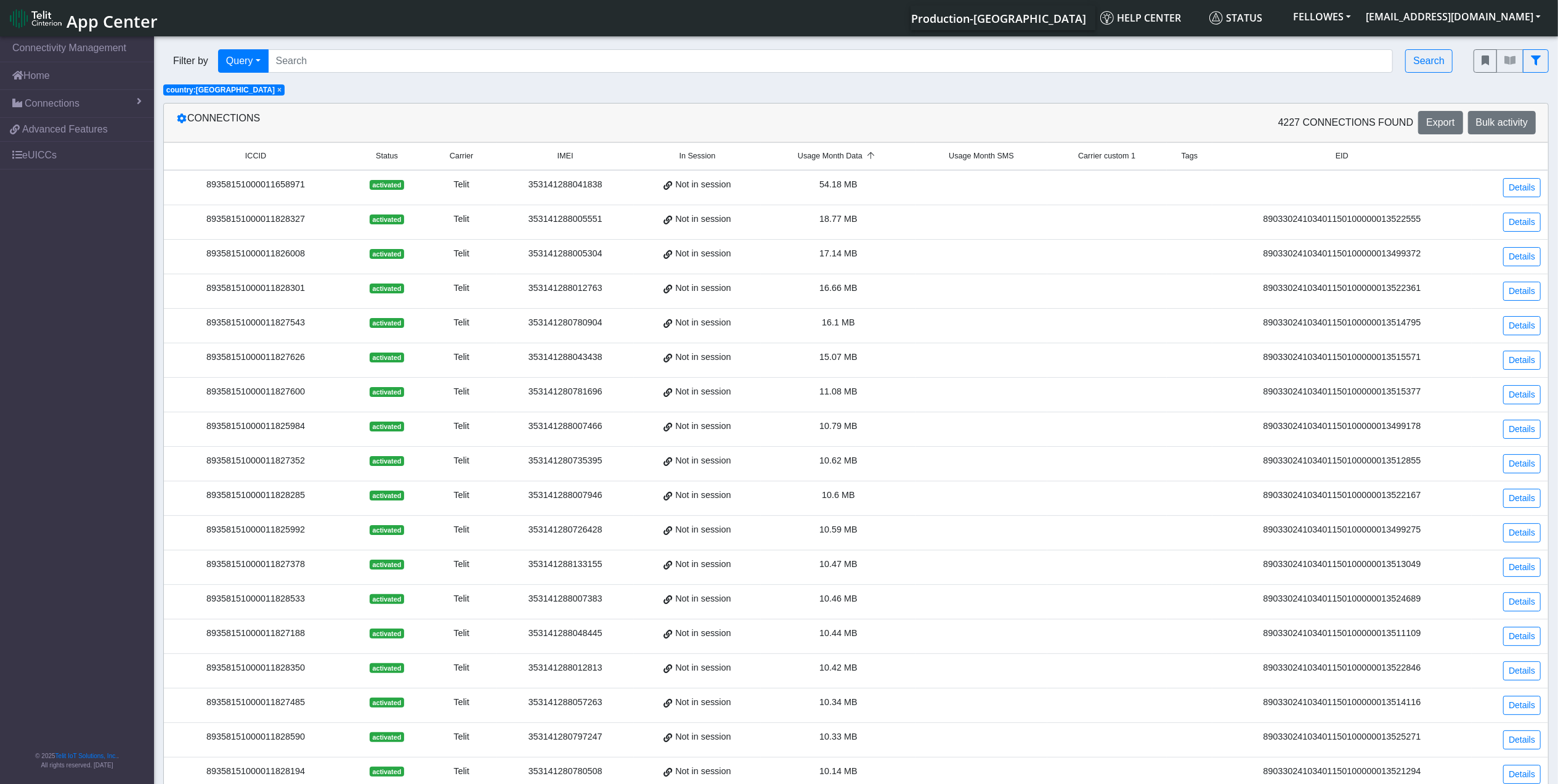
click at [248, 220] on div "89358151000011828327" at bounding box center [256, 219] width 169 height 13
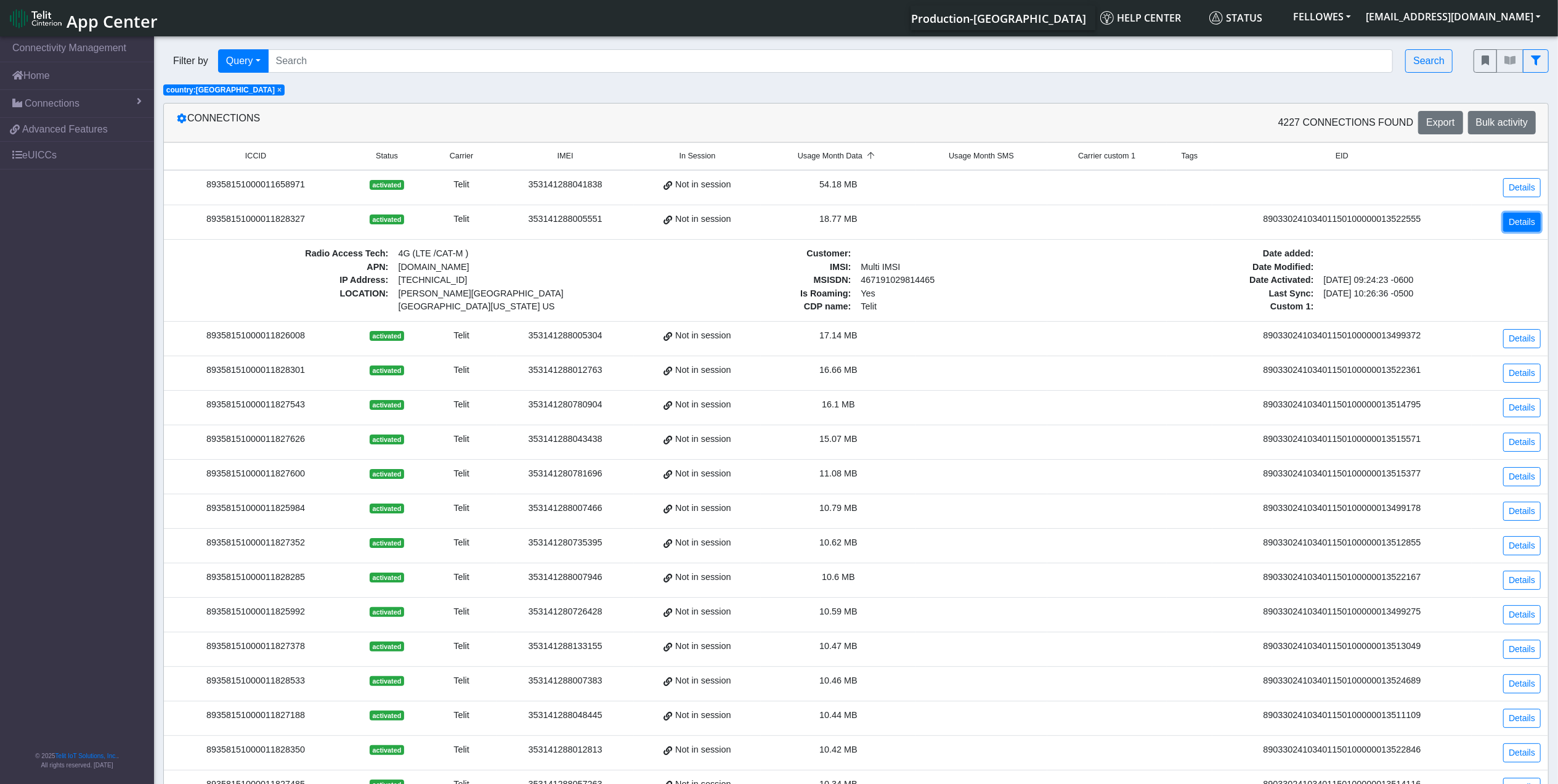
click at [1526, 223] on link "Details" at bounding box center [1522, 222] width 38 height 19
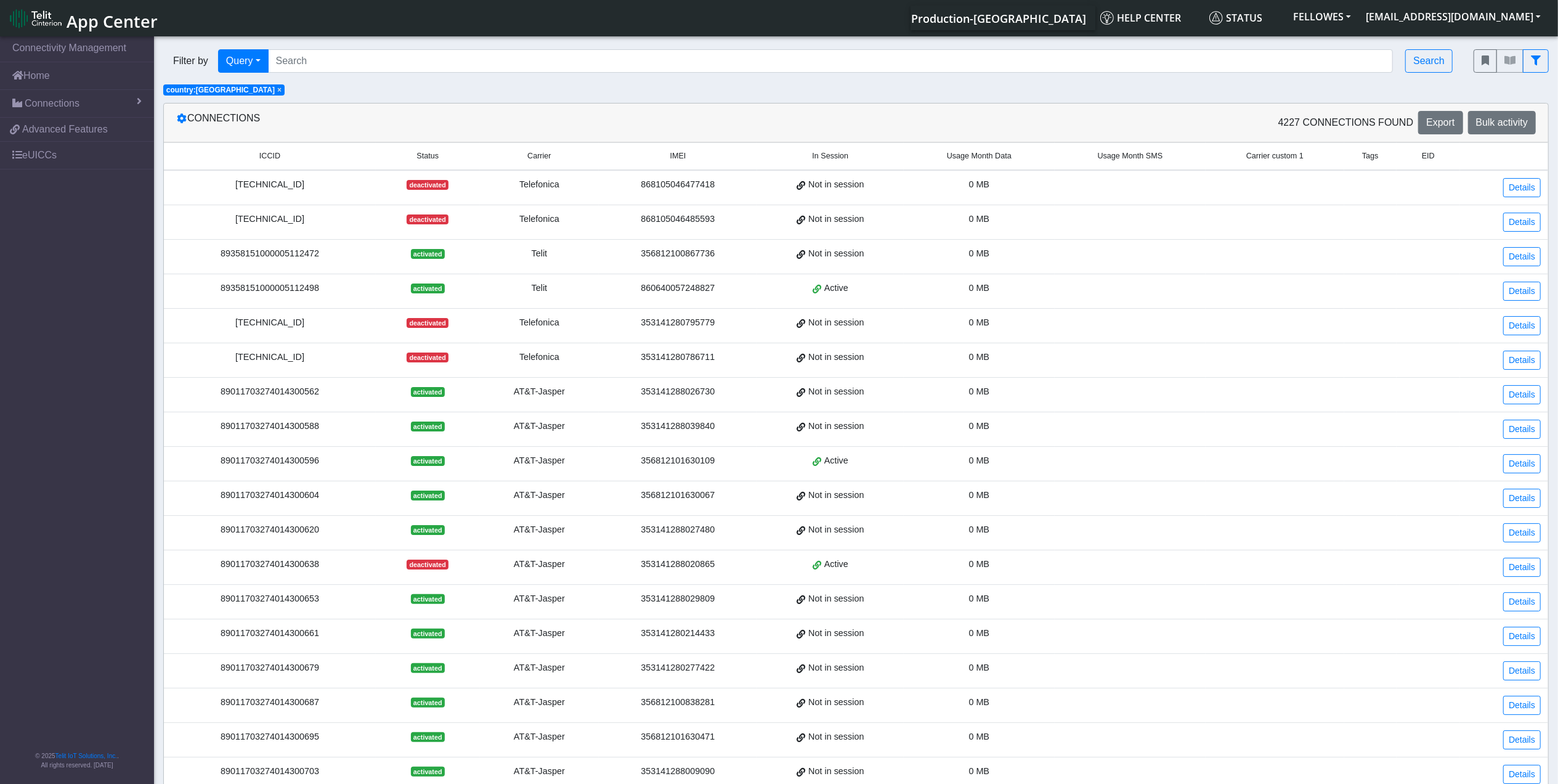
click at [969, 158] on span "Usage Month Data" at bounding box center [979, 156] width 65 height 12
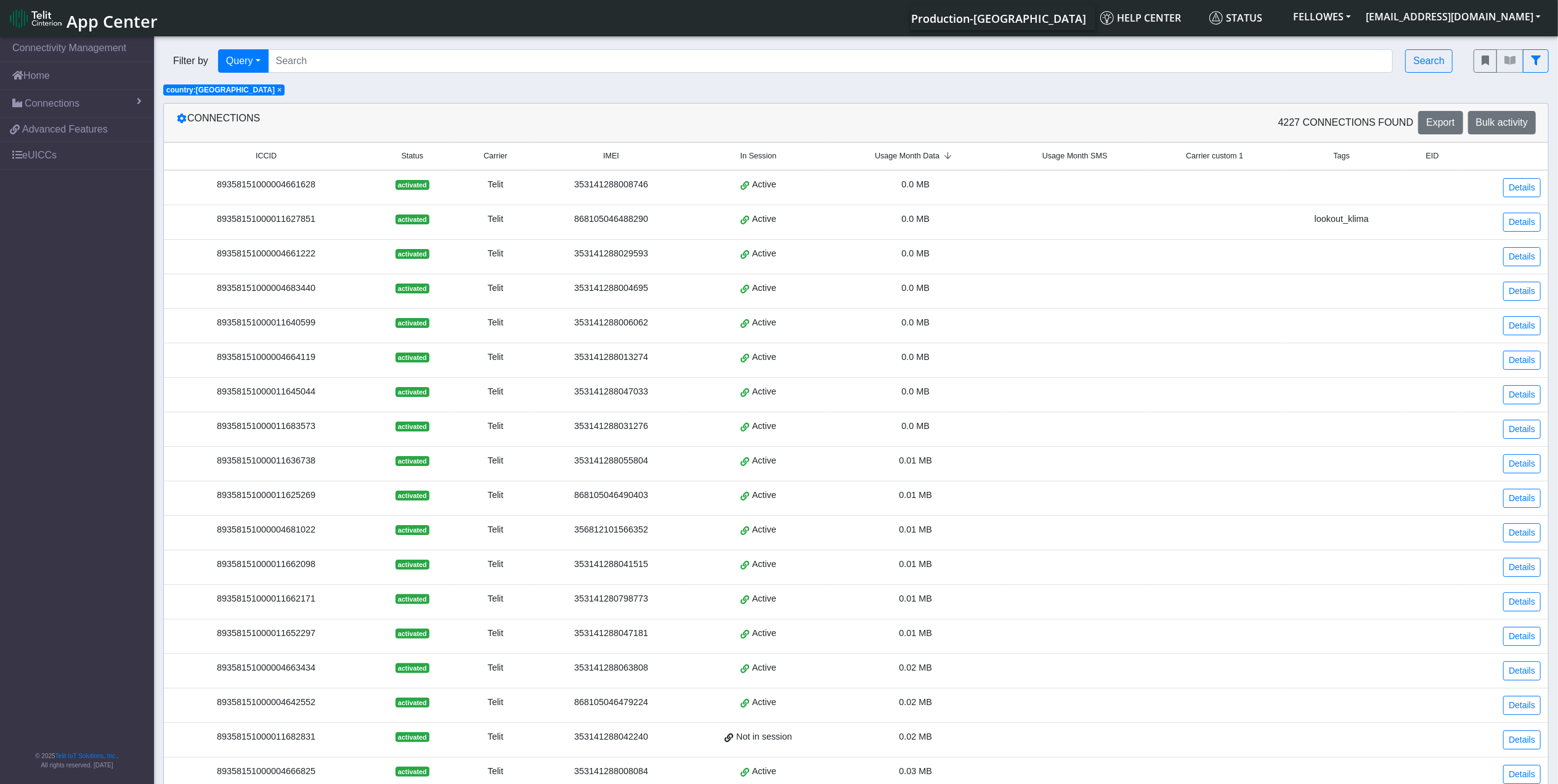
click at [895, 151] on span "Usage Month Data" at bounding box center [907, 156] width 65 height 12
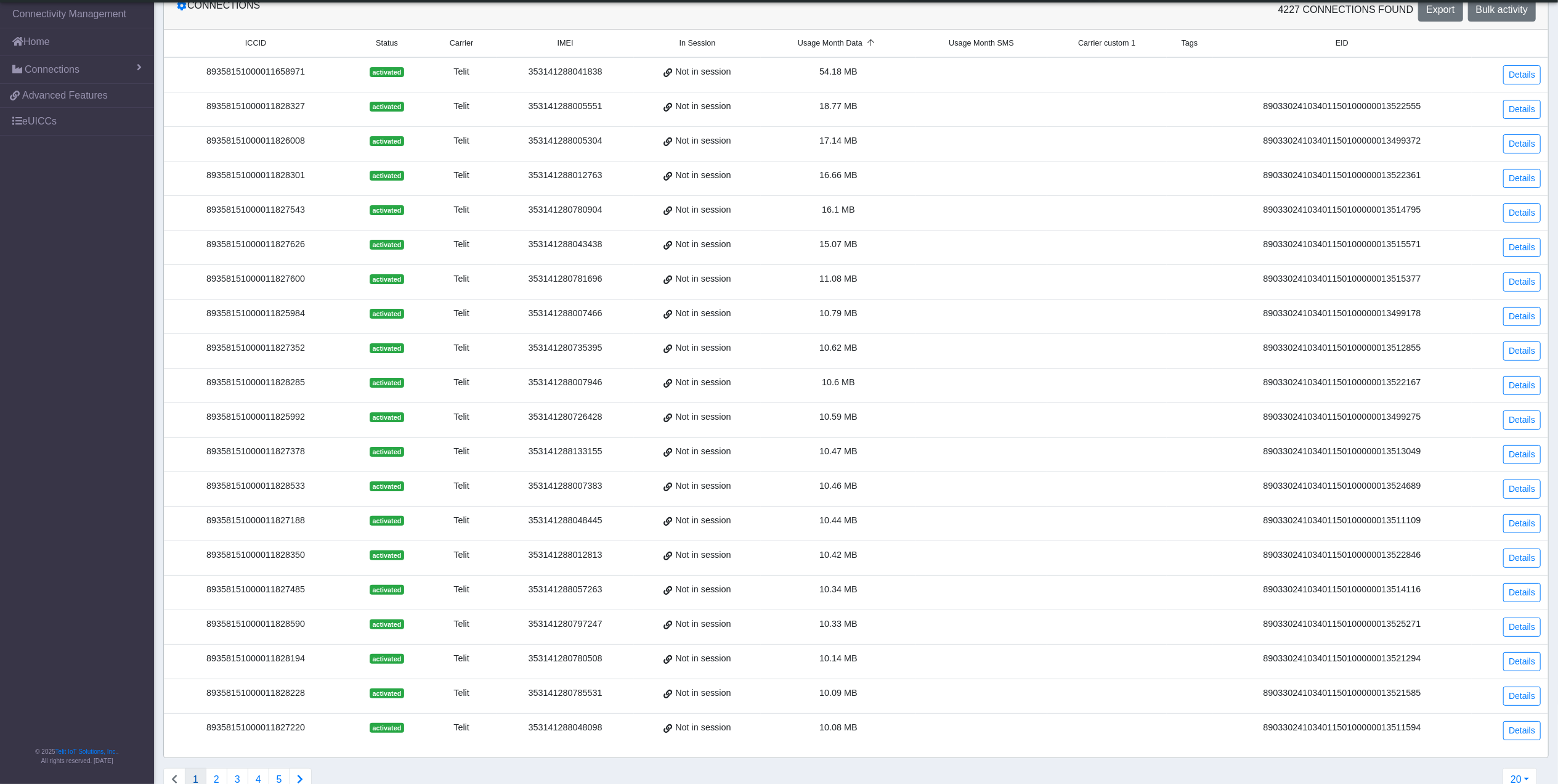
scroll to position [120, 0]
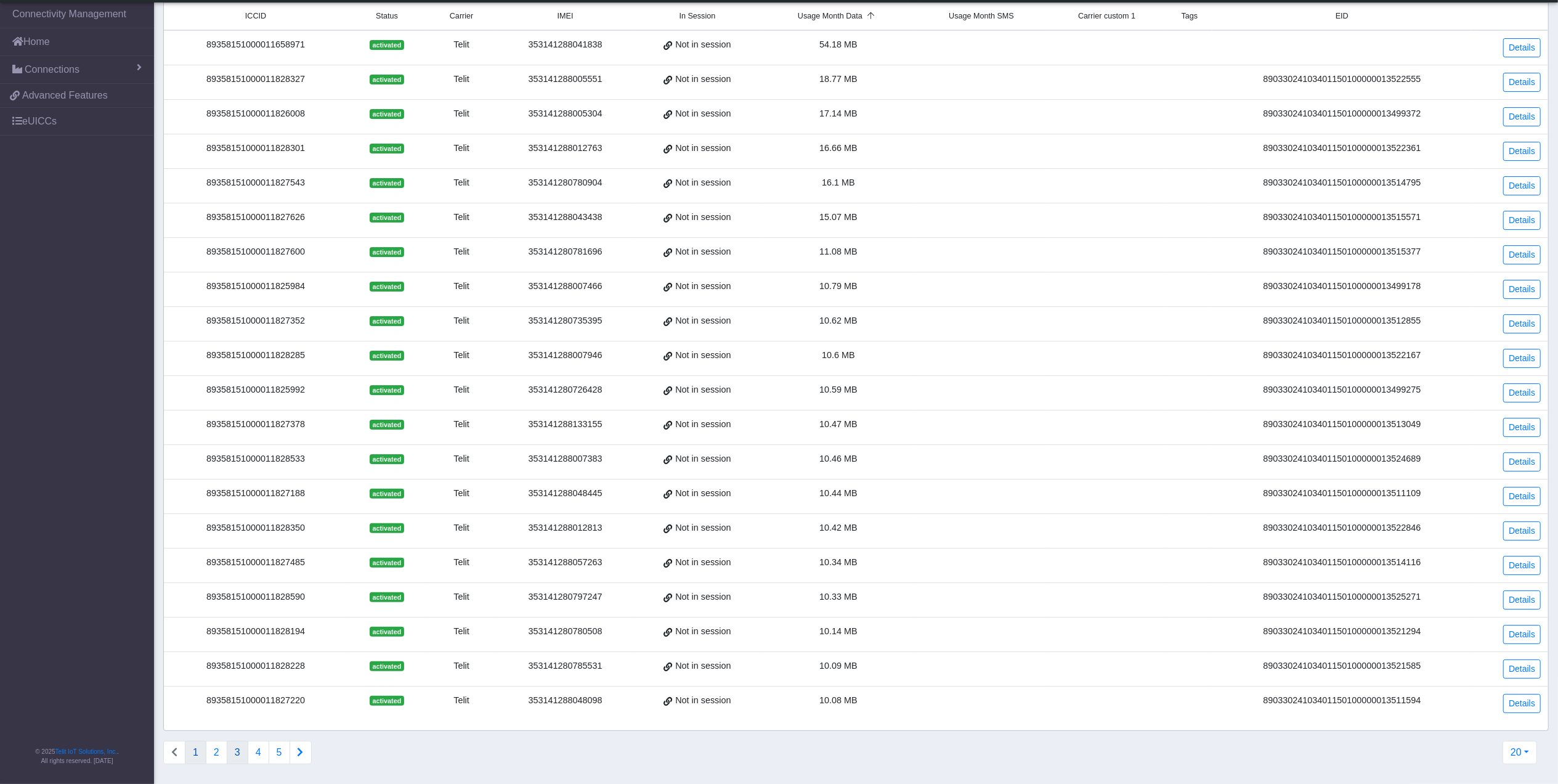
click at [240, 754] on button "3" at bounding box center [238, 752] width 22 height 23
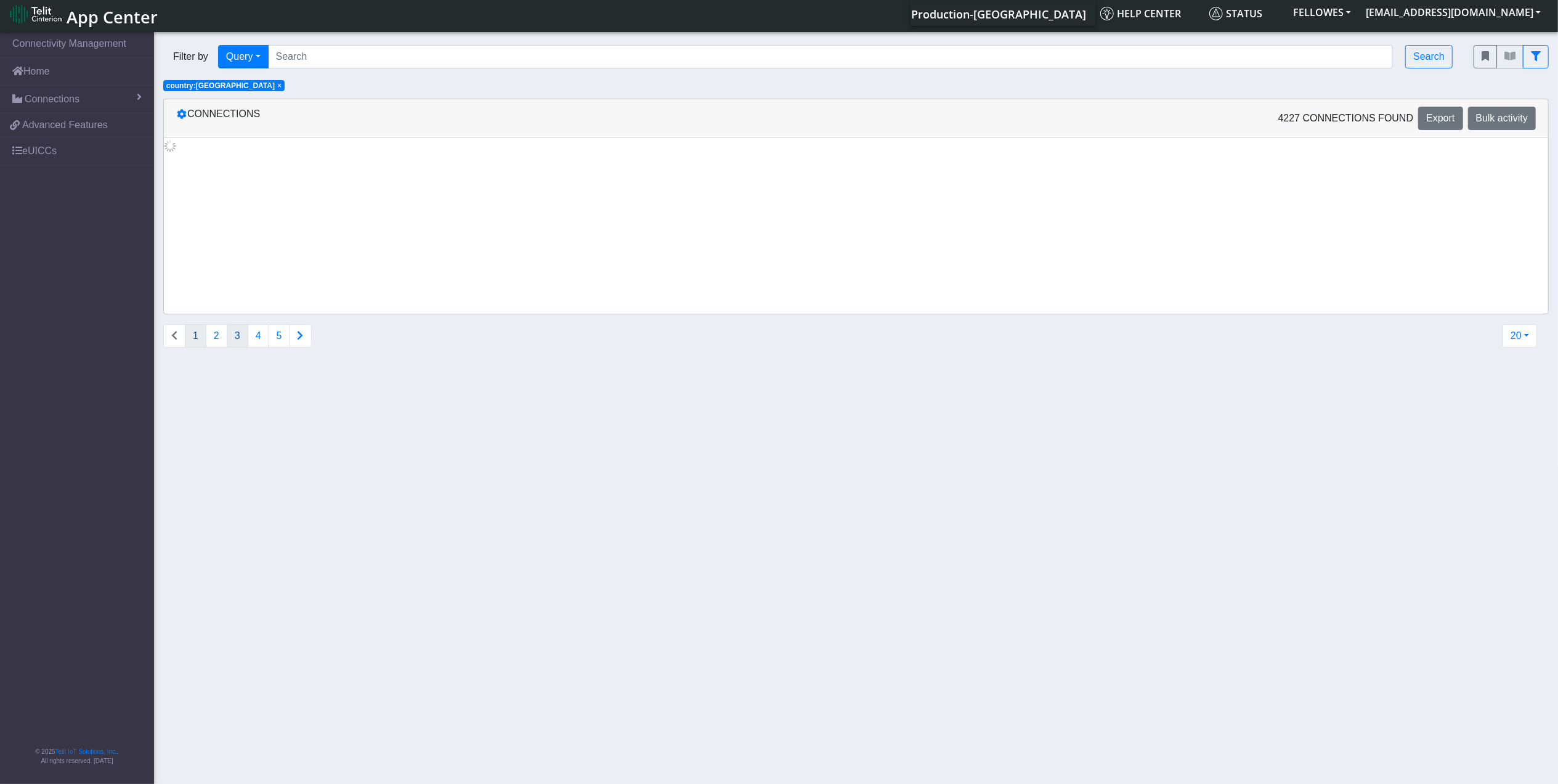
scroll to position [0, 0]
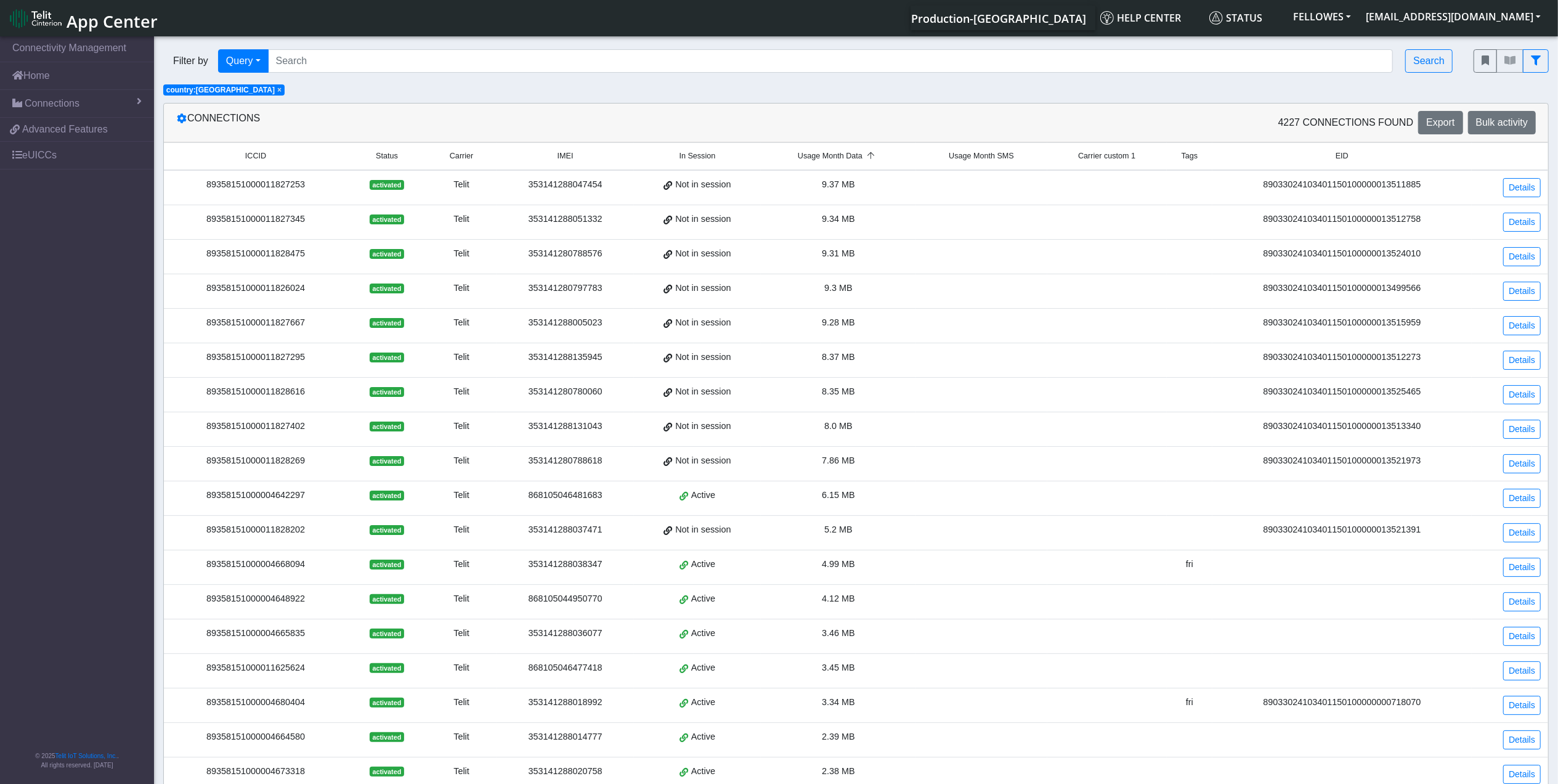
click at [306, 509] on td "89358151000004642297" at bounding box center [256, 498] width 184 height 34
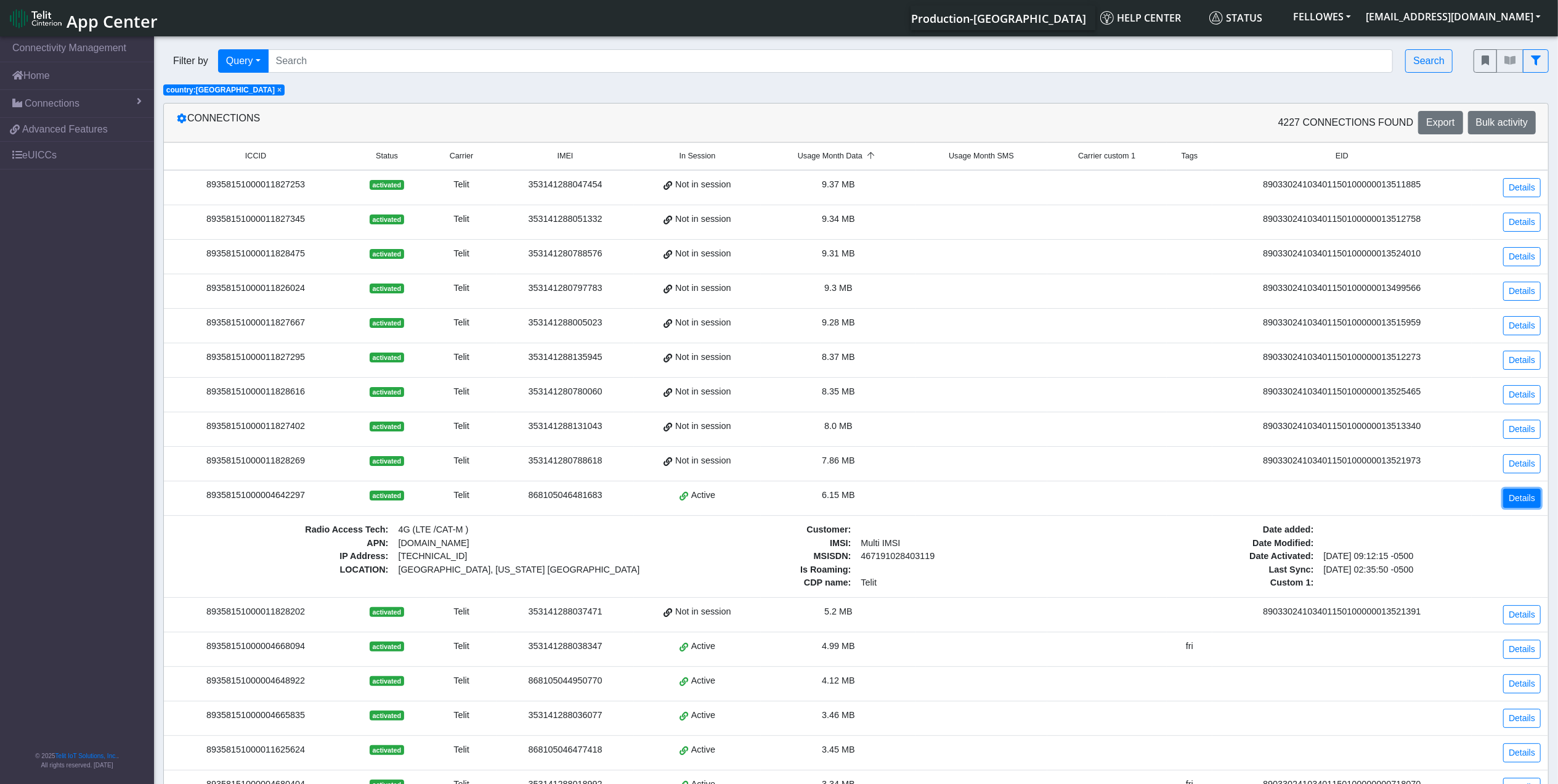
click at [1524, 505] on link "Details" at bounding box center [1522, 498] width 38 height 19
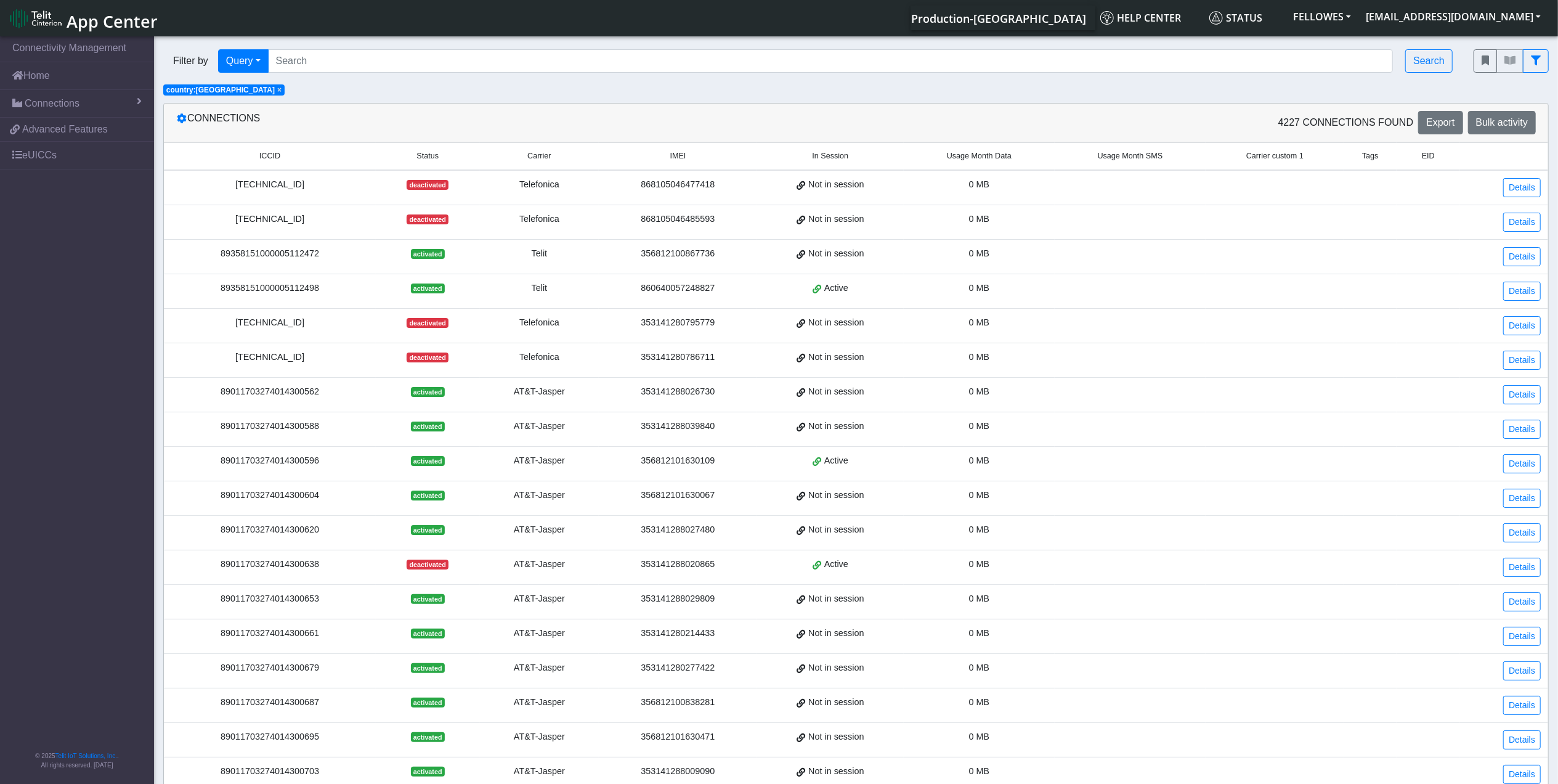
click at [987, 156] on span "Usage Month Data" at bounding box center [979, 156] width 65 height 12
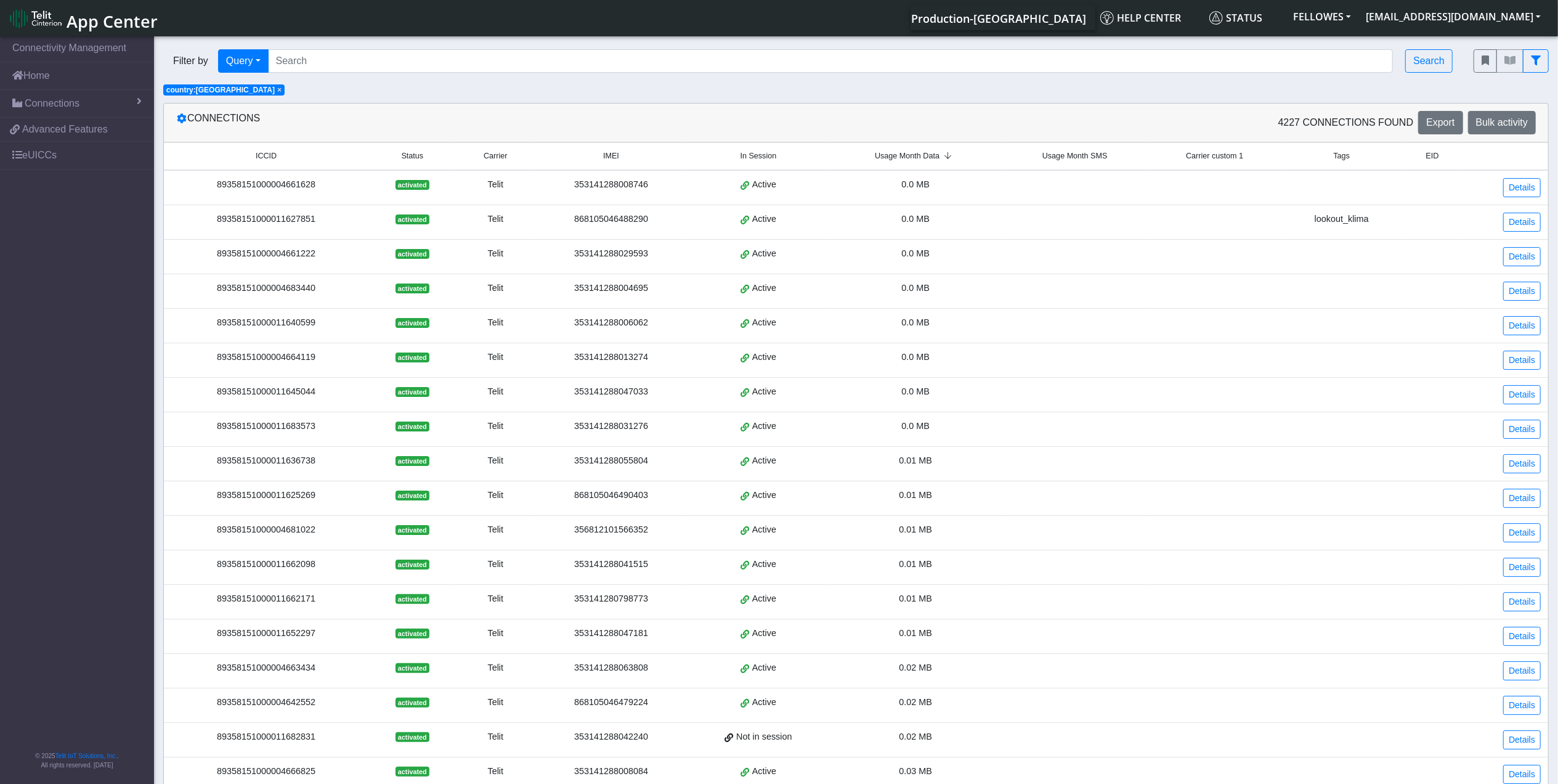
click at [926, 156] on span "Usage Month Data" at bounding box center [907, 156] width 65 height 12
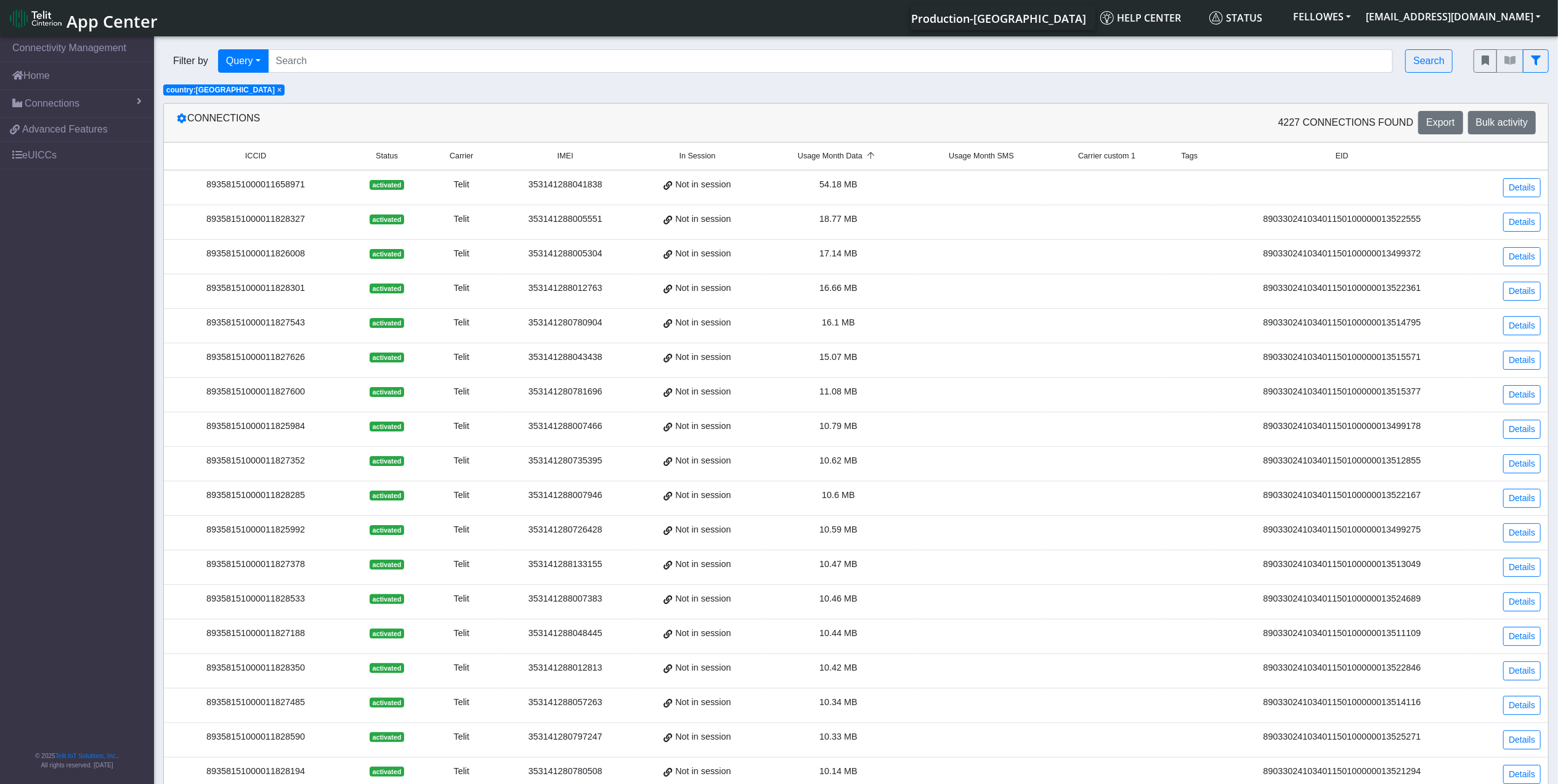
scroll to position [120, 0]
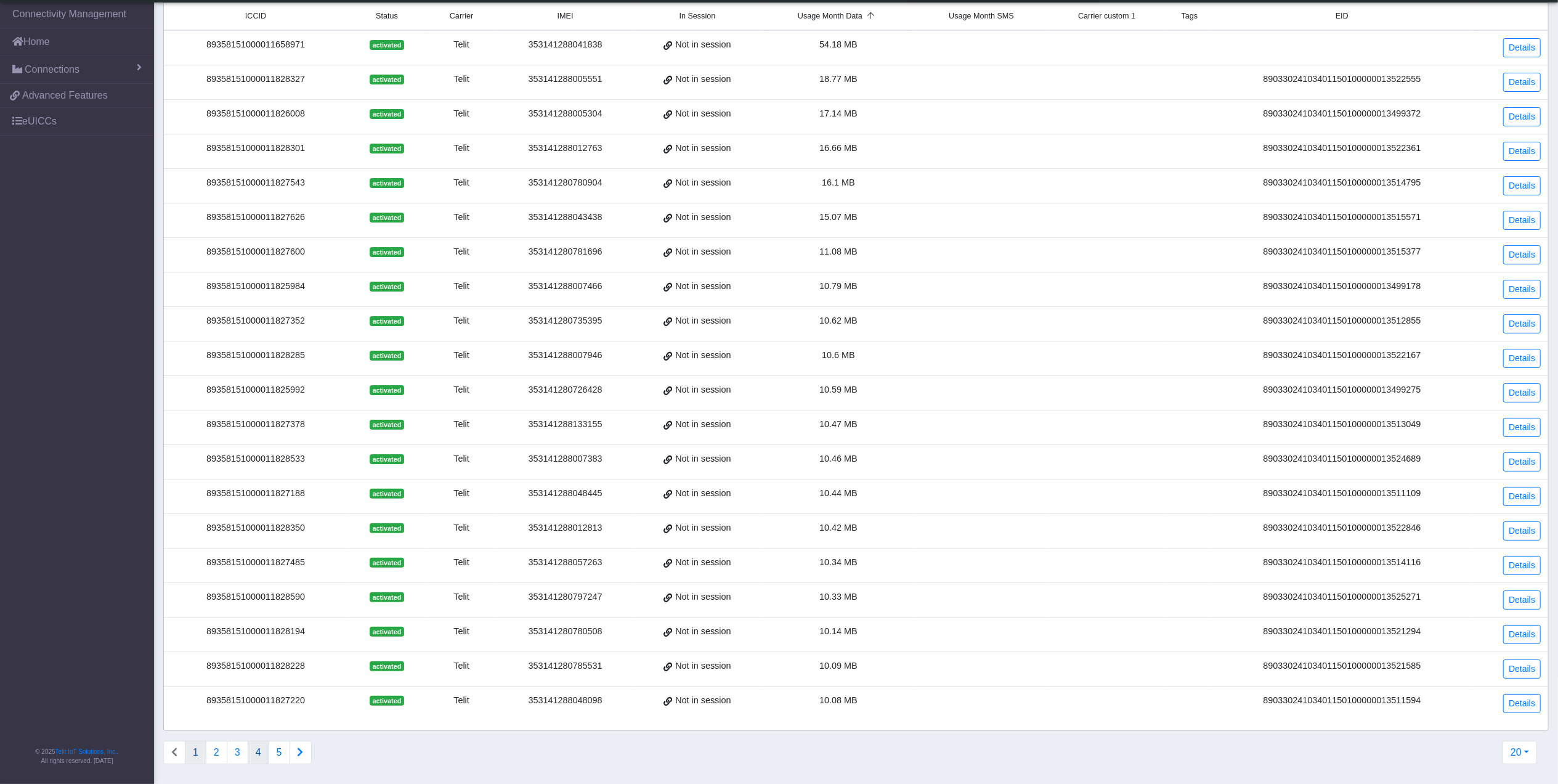
click at [254, 752] on button "4" at bounding box center [259, 752] width 22 height 23
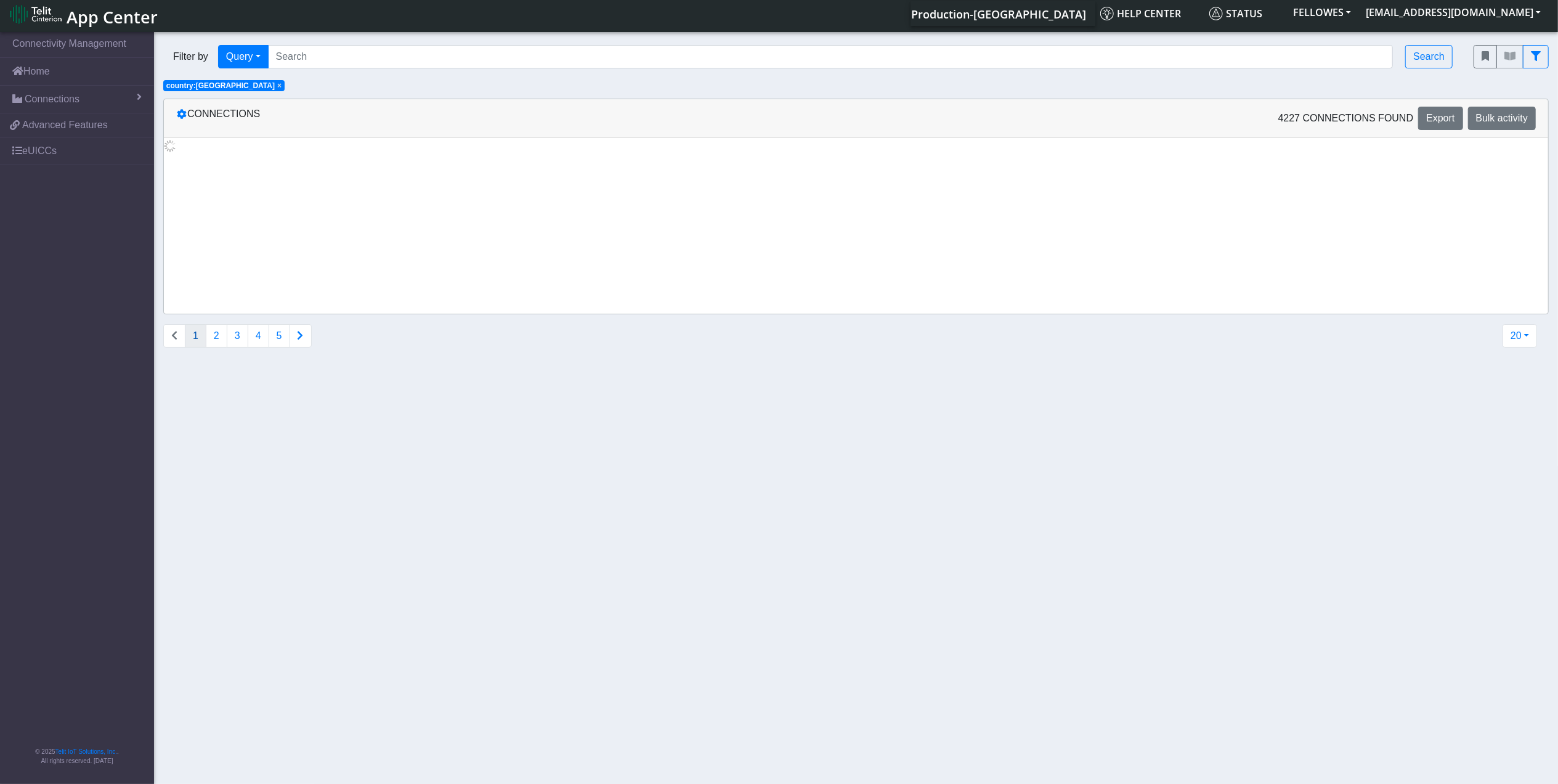
scroll to position [0, 0]
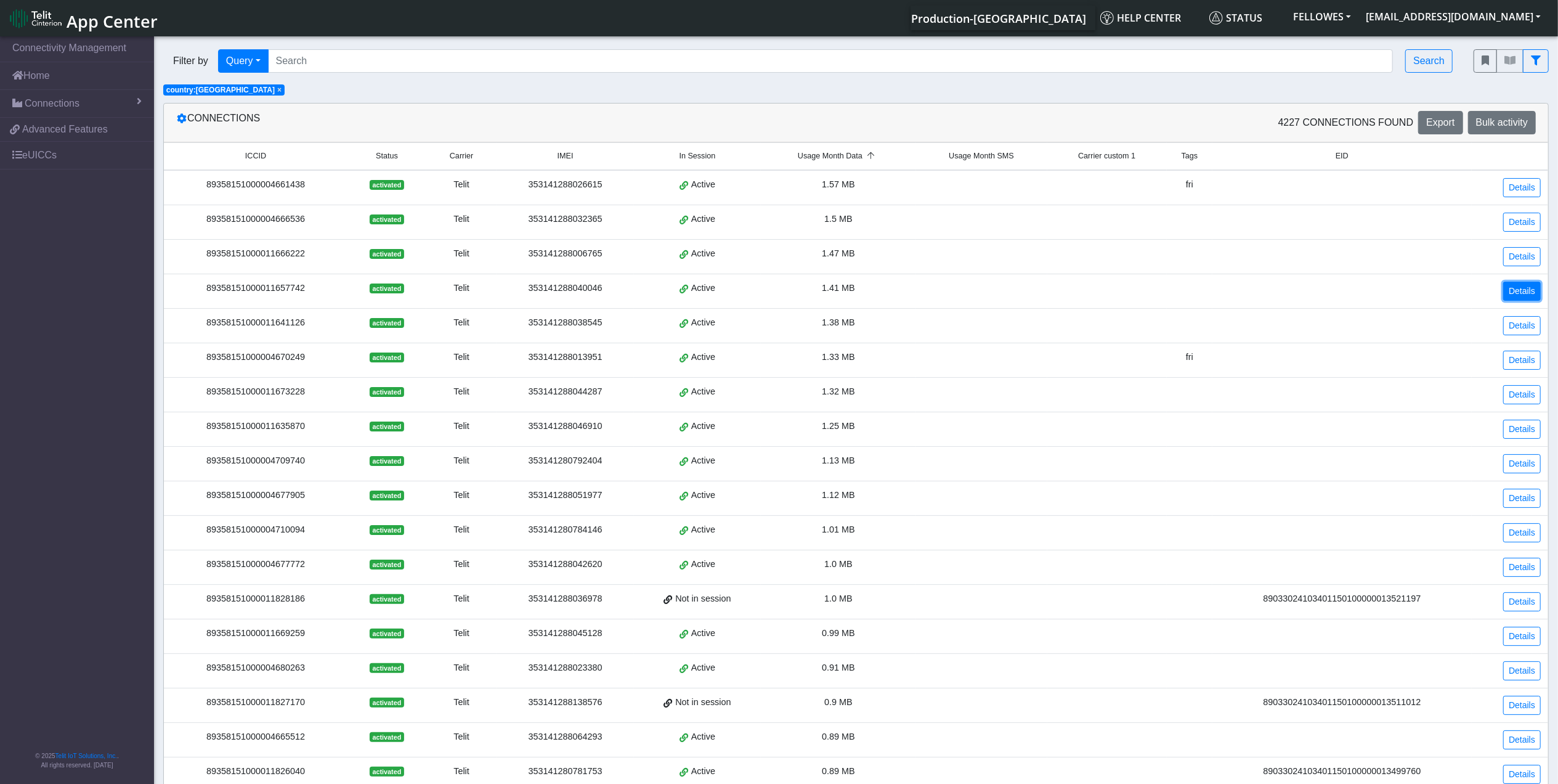
click at [1519, 289] on link "Details" at bounding box center [1522, 291] width 38 height 19
